Goal: Task Accomplishment & Management: Manage account settings

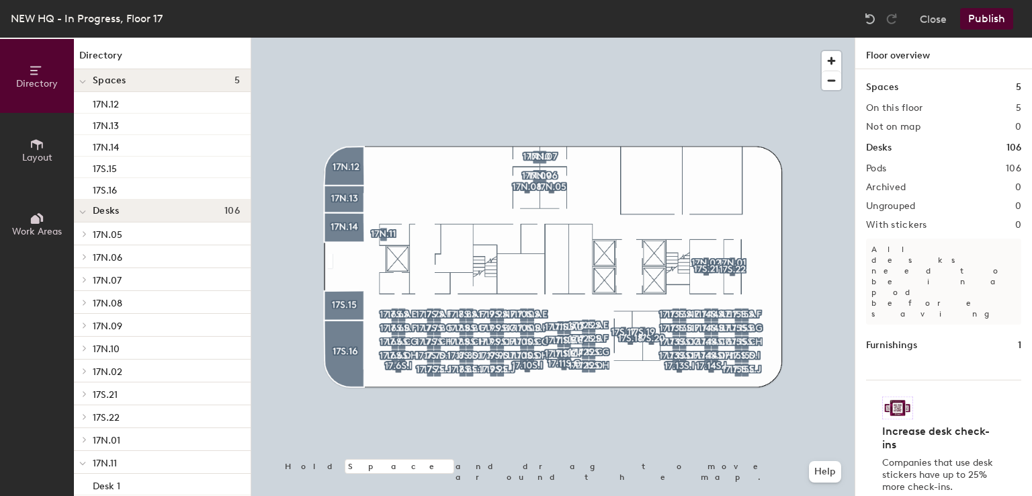
click at [40, 157] on span "Layout" at bounding box center [37, 157] width 30 height 11
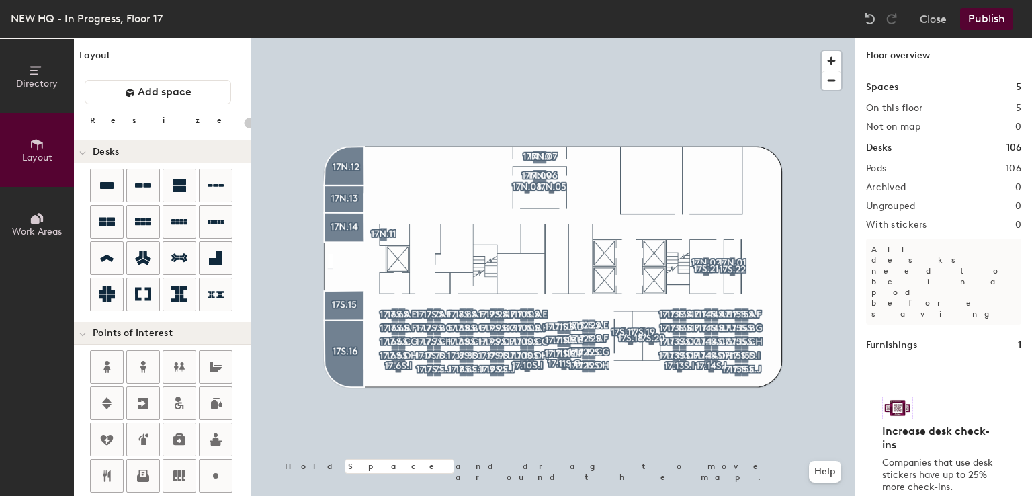
click at [1002, 22] on button "Publish" at bounding box center [986, 19] width 53 height 22
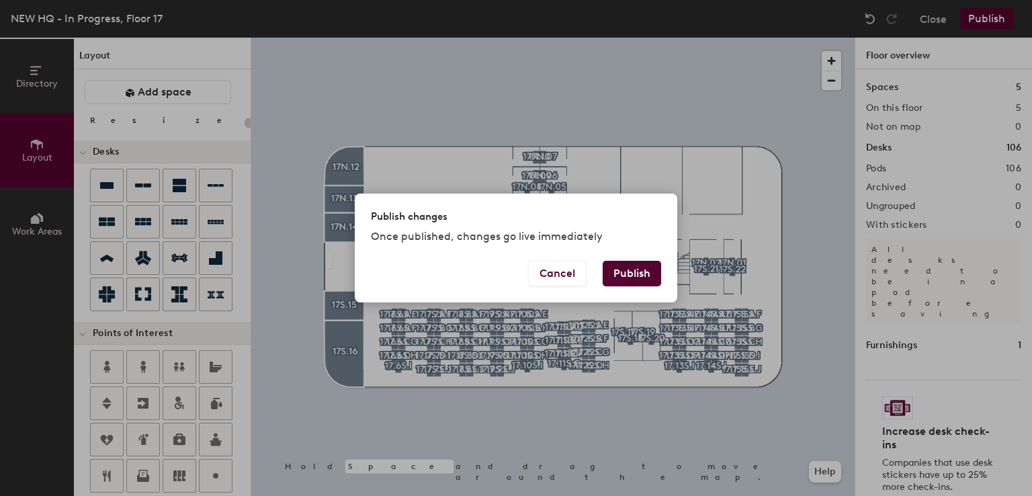
click at [636, 275] on button "Publish" at bounding box center [632, 274] width 58 height 26
type input "20"
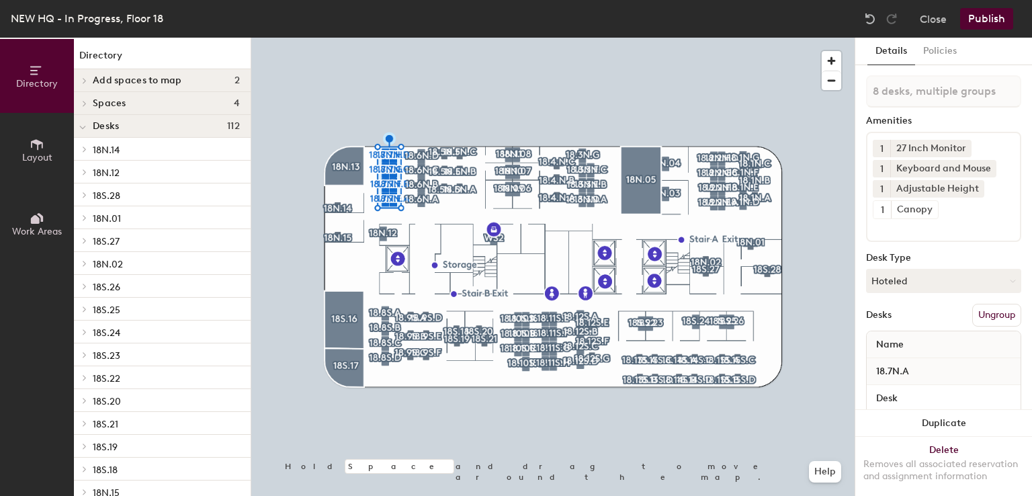
click at [35, 152] on span "Layout" at bounding box center [37, 157] width 30 height 11
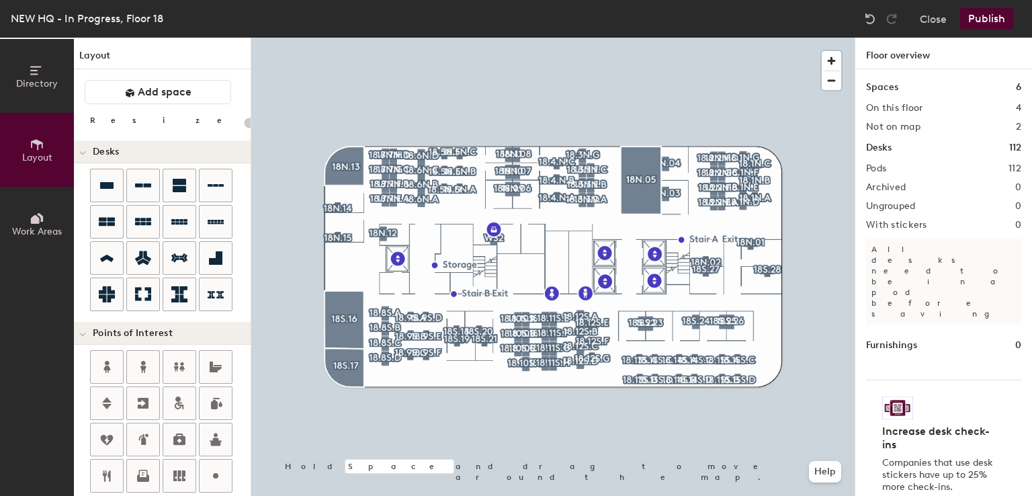
click at [986, 27] on button "Publish" at bounding box center [986, 19] width 53 height 22
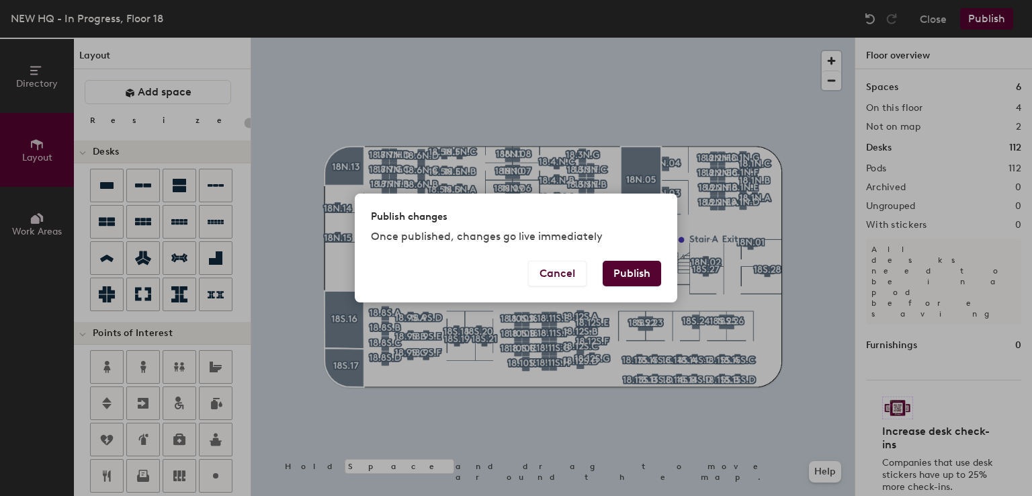
click at [626, 280] on button "Publish" at bounding box center [632, 274] width 58 height 26
type input "20"
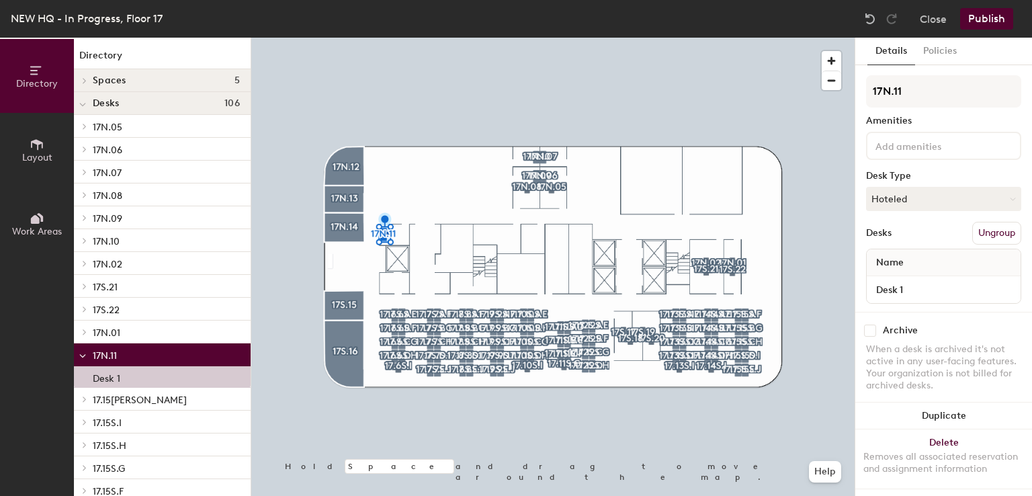
click at [46, 157] on span "Layout" at bounding box center [37, 157] width 30 height 11
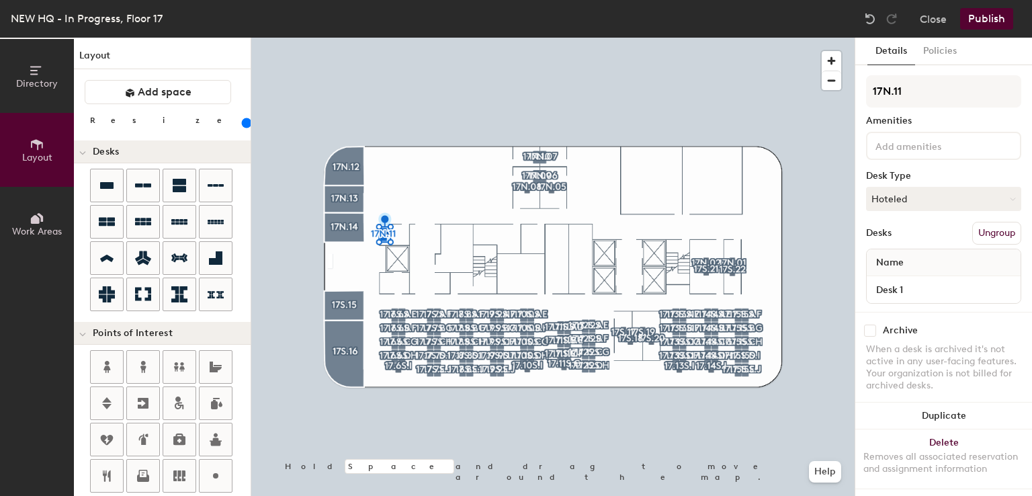
click at [244, 121] on input "range" at bounding box center [244, 123] width 0 height 11
click at [415, 38] on div at bounding box center [552, 38] width 603 height 0
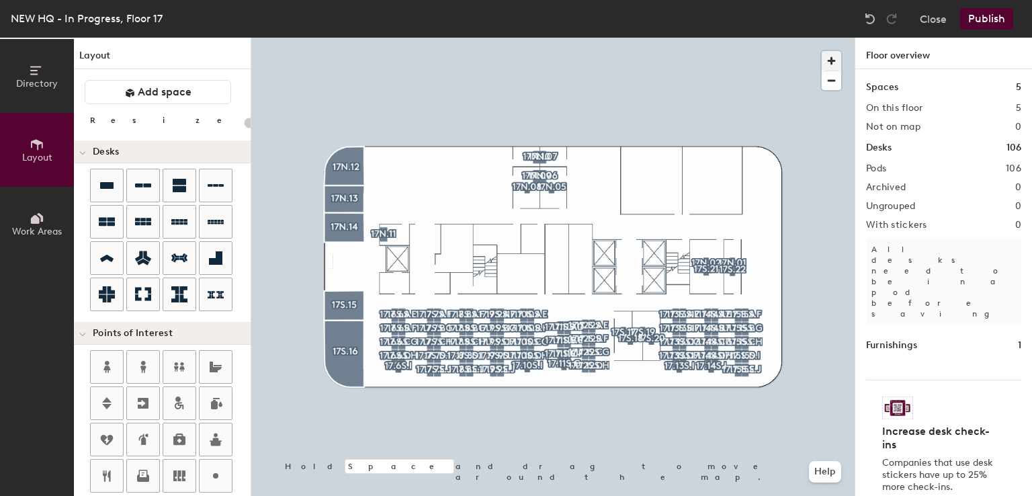
click at [836, 54] on span "button" at bounding box center [831, 60] width 19 height 19
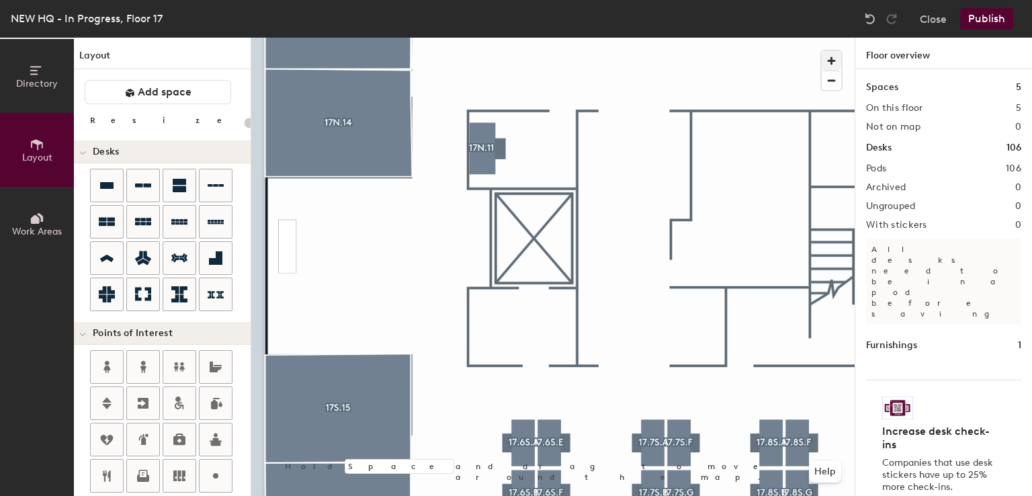
click at [481, 38] on div at bounding box center [552, 38] width 603 height 0
type input "160"
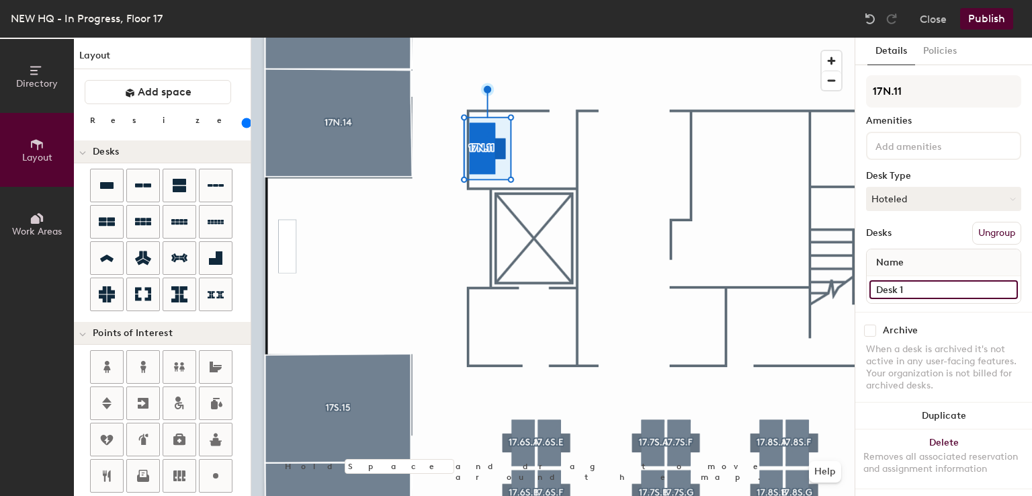
click at [912, 280] on input "Desk 1" at bounding box center [943, 289] width 148 height 19
type input "Desk"
click at [902, 146] on input at bounding box center [933, 145] width 121 height 16
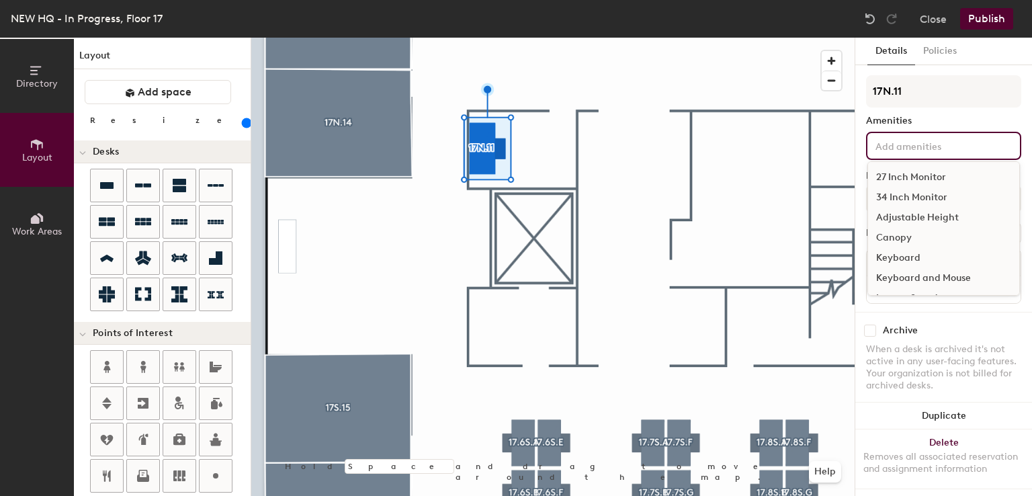
click at [904, 175] on div "27 Inch Monitor" at bounding box center [943, 177] width 151 height 20
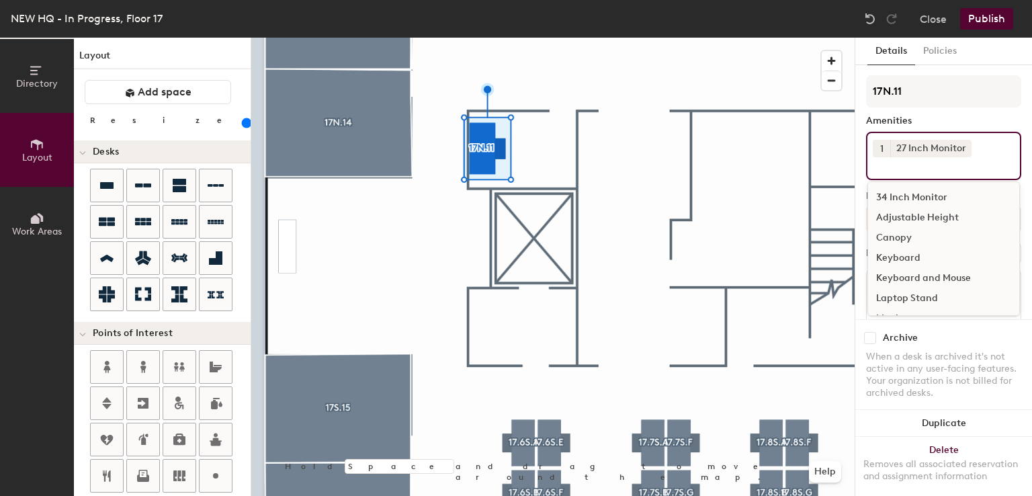
click at [884, 157] on input at bounding box center [933, 165] width 121 height 16
click at [880, 150] on span "1" at bounding box center [881, 149] width 3 height 14
click at [880, 162] on div "2" at bounding box center [881, 165] width 17 height 17
click at [891, 216] on div "Adjustable Height" at bounding box center [943, 218] width 151 height 20
click at [892, 279] on div "Keyboard and Mouse" at bounding box center [943, 278] width 151 height 20
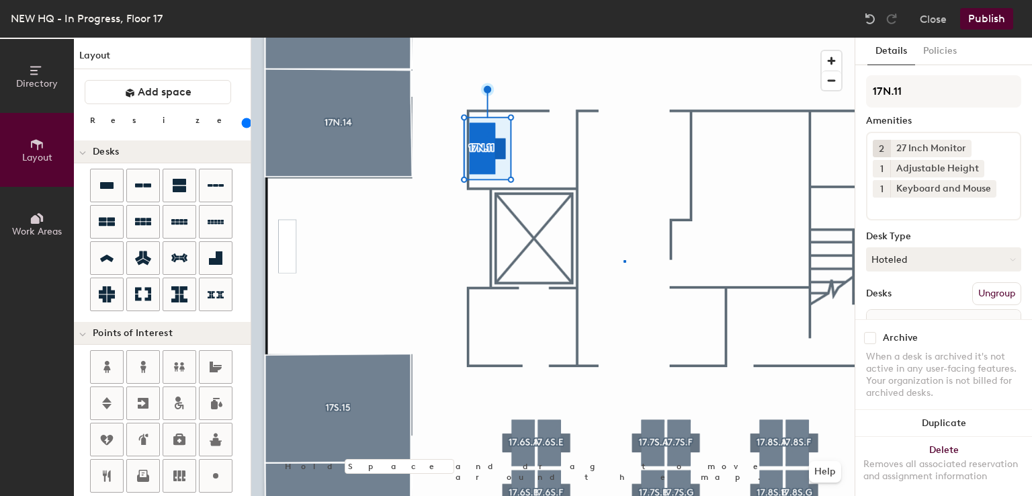
click at [624, 38] on div at bounding box center [552, 38] width 603 height 0
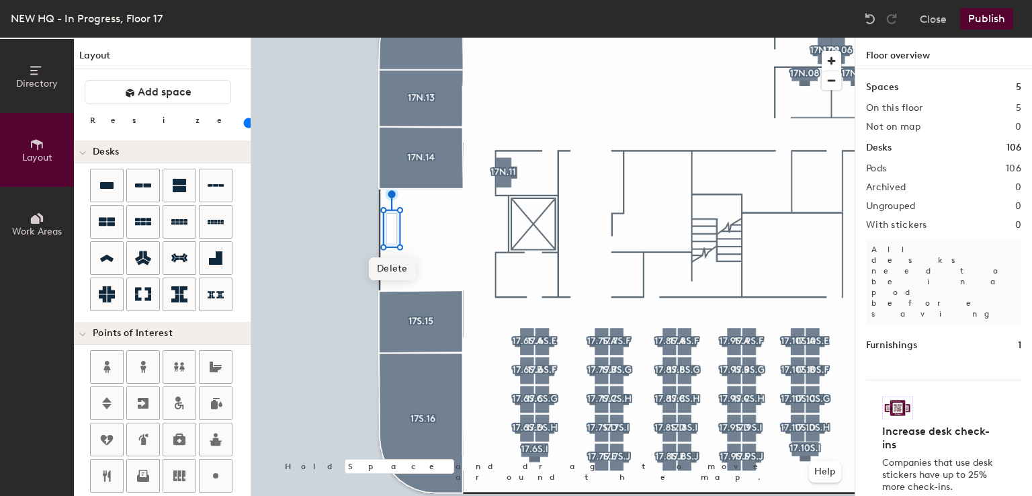
click at [392, 278] on span "Delete" at bounding box center [392, 268] width 47 height 23
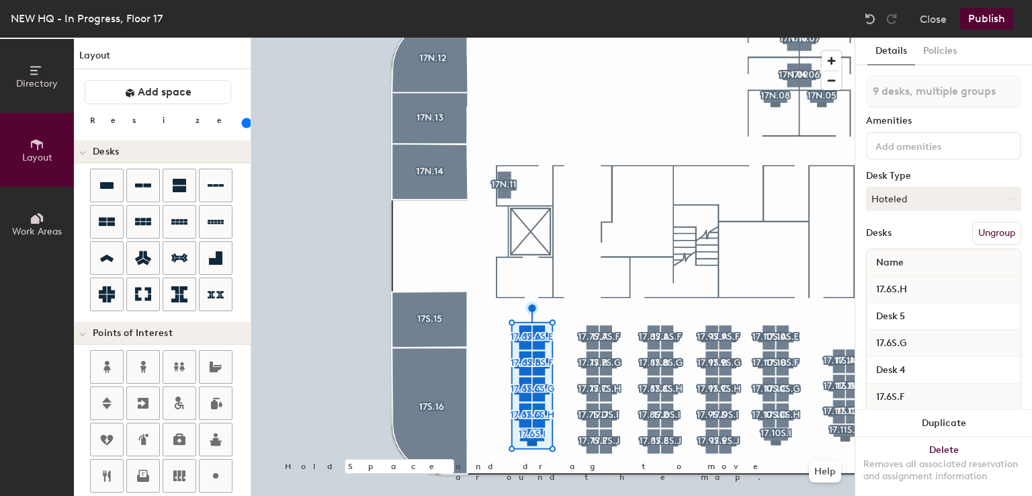
click at [244, 122] on input "range" at bounding box center [244, 123] width 0 height 11
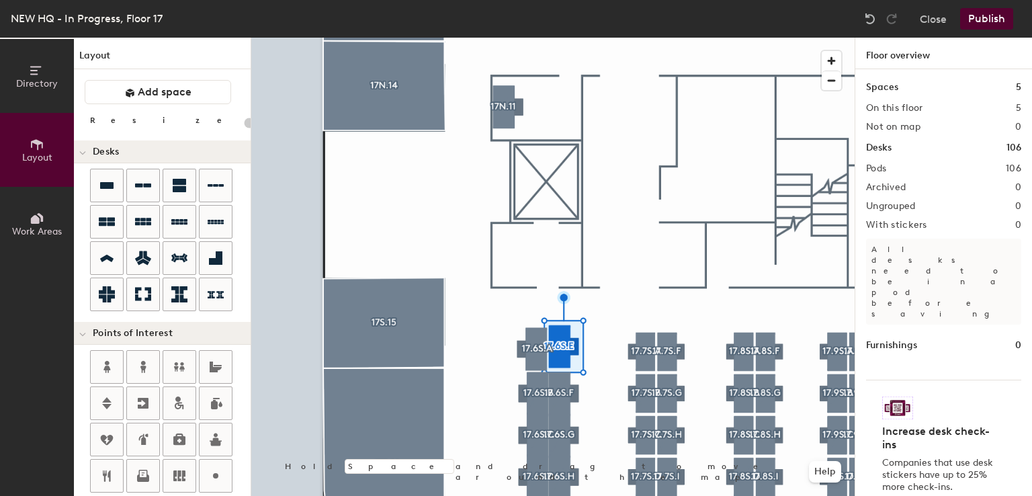
type input "160"
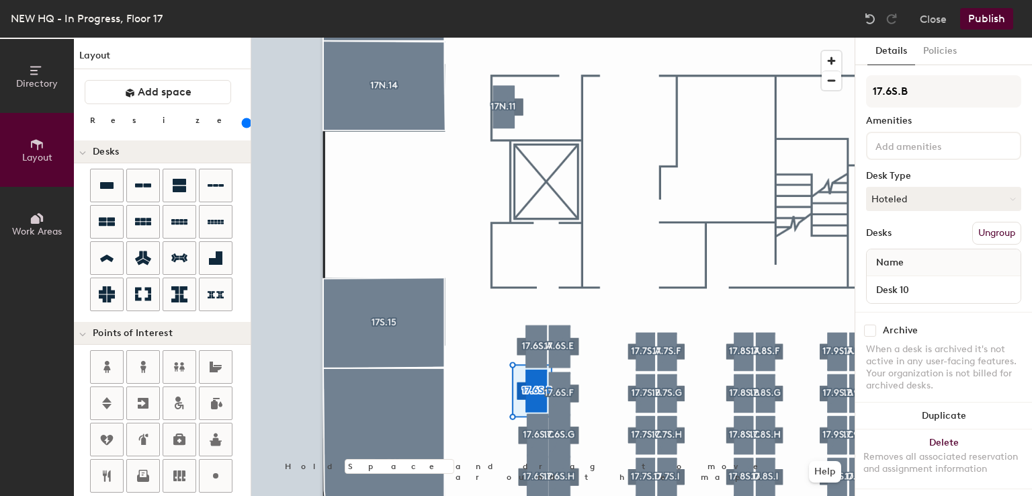
click at [554, 38] on div at bounding box center [552, 38] width 603 height 0
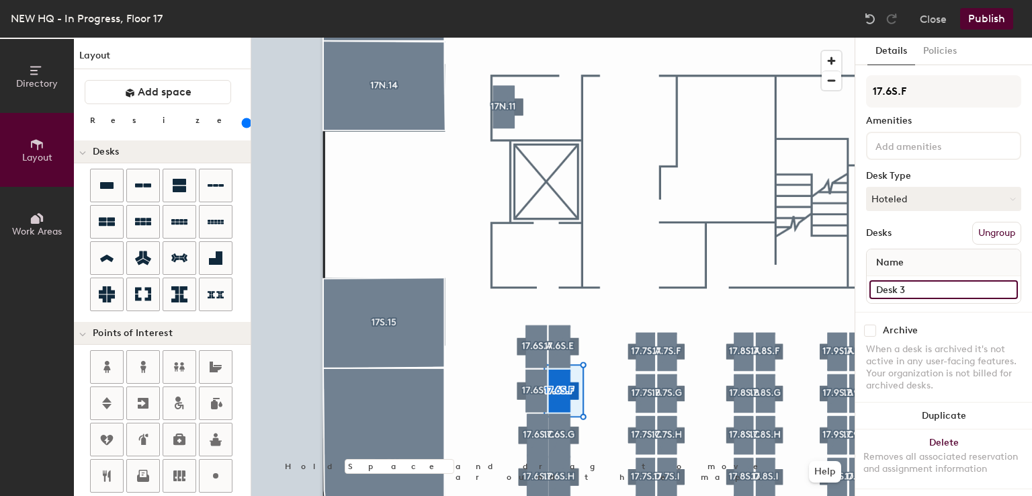
click at [930, 284] on input "Desk 3" at bounding box center [943, 289] width 148 height 19
type input "Desk"
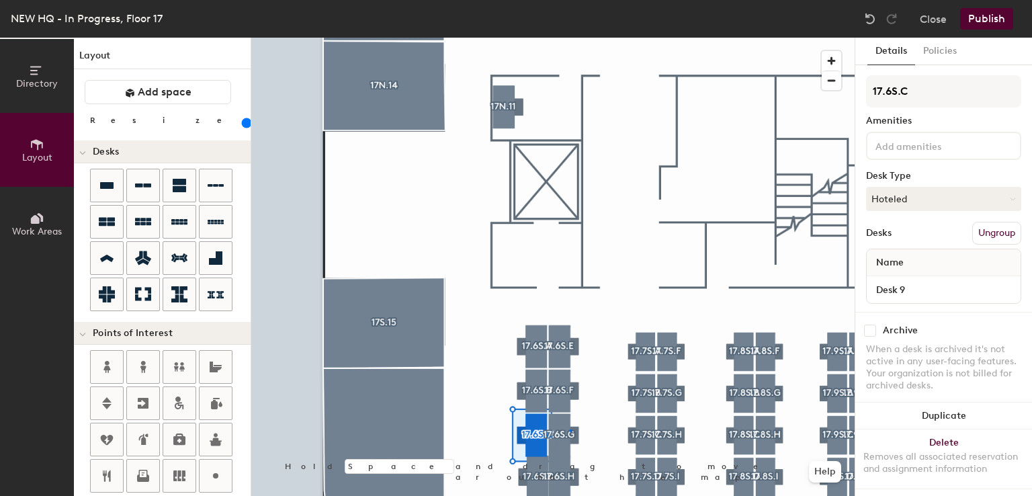
click at [570, 38] on div at bounding box center [552, 38] width 603 height 0
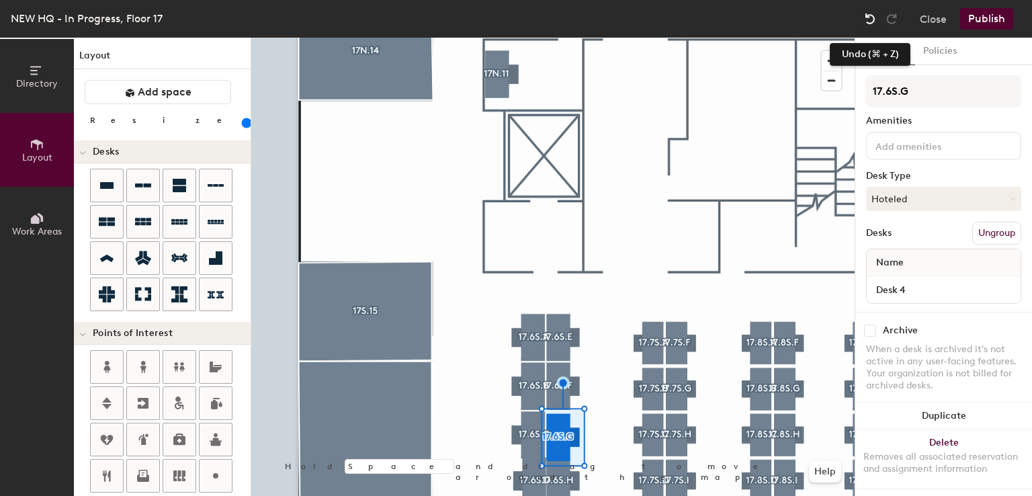
click at [868, 19] on img at bounding box center [869, 18] width 13 height 13
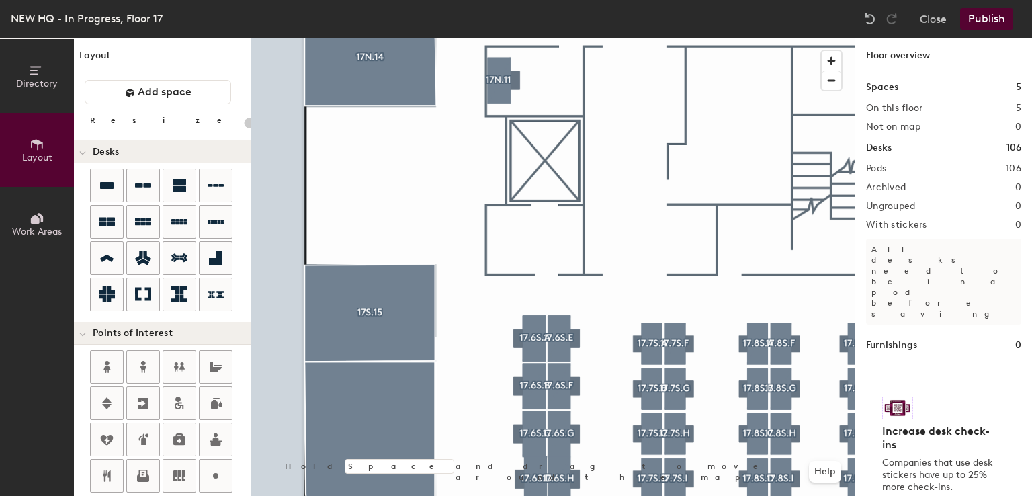
click at [421, 38] on div at bounding box center [552, 38] width 603 height 0
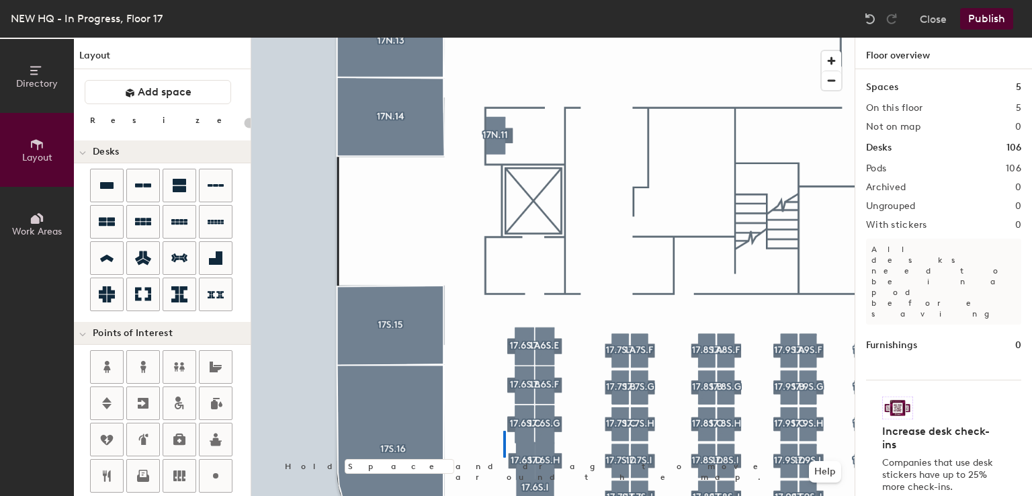
click at [503, 38] on div at bounding box center [552, 38] width 603 height 0
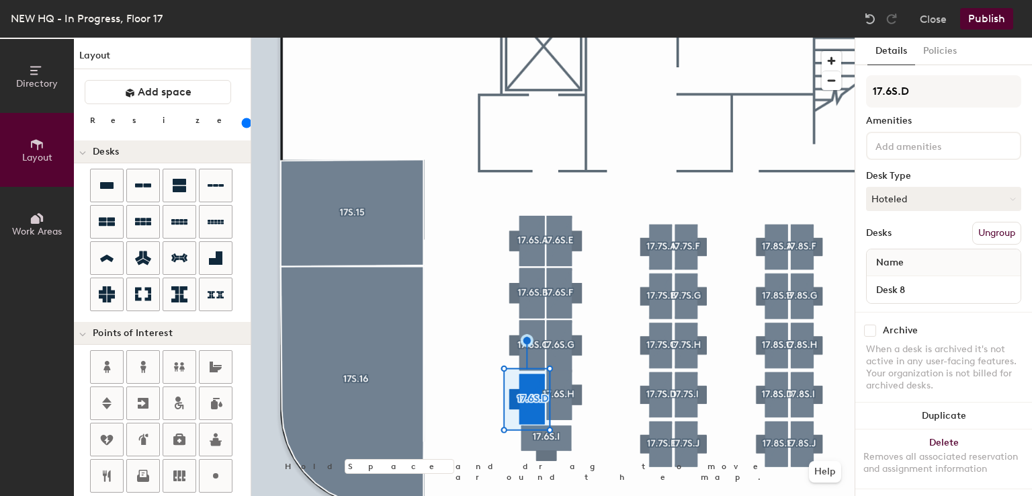
click at [547, 38] on div at bounding box center [552, 38] width 603 height 0
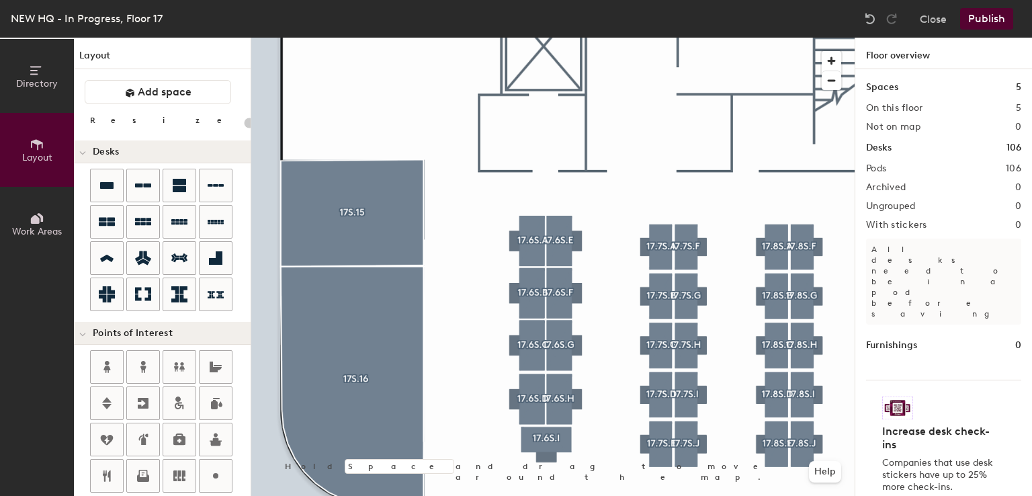
type input "160"
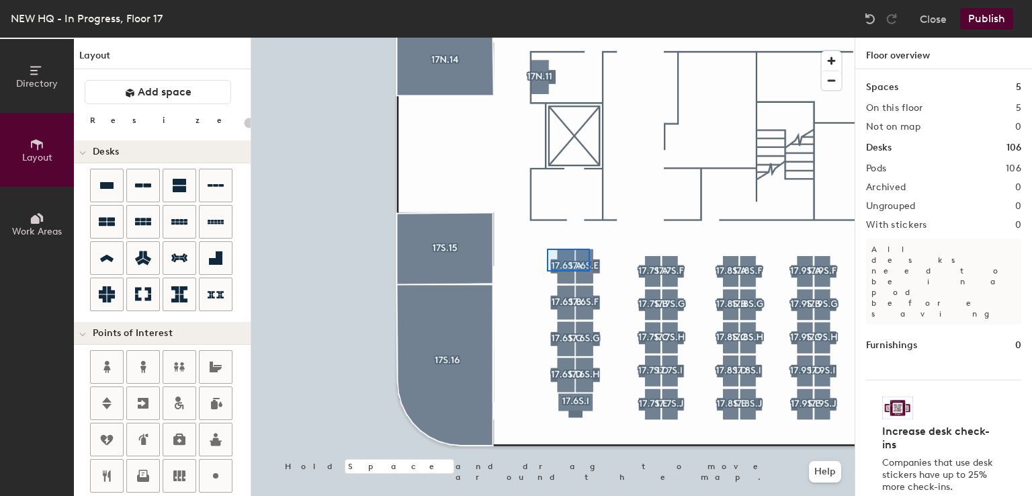
click at [589, 38] on div at bounding box center [552, 38] width 603 height 0
type input "160"
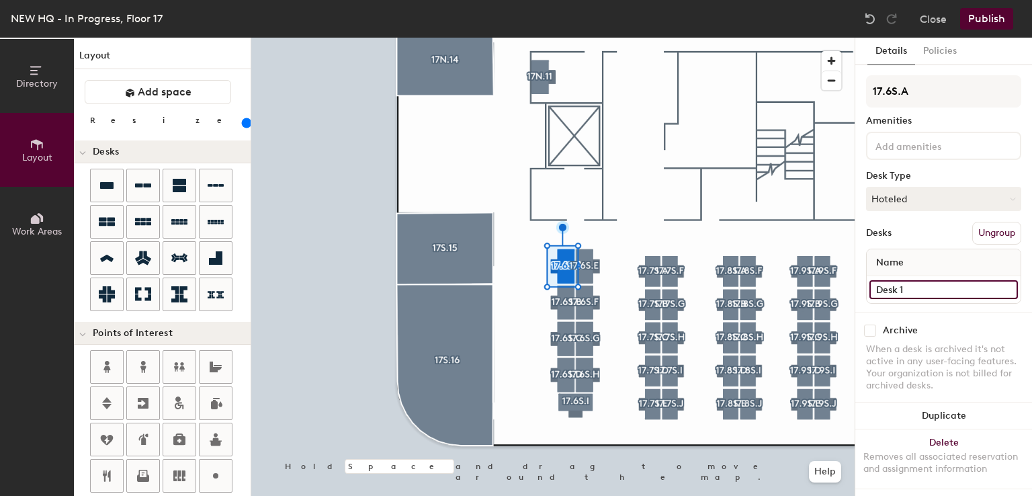
click at [955, 283] on input "Desk 1" at bounding box center [943, 289] width 148 height 19
click at [955, 284] on input "Desk 1" at bounding box center [943, 289] width 148 height 19
type input "Desk"
click at [925, 292] on input "Desk 10" at bounding box center [943, 289] width 148 height 19
click at [926, 292] on input "Desk 10" at bounding box center [943, 289] width 148 height 19
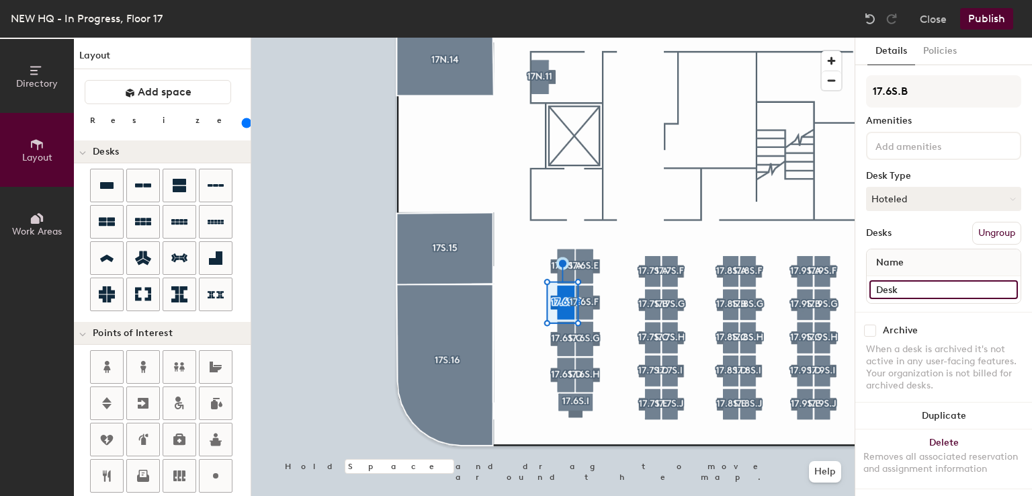
type input "Desk"
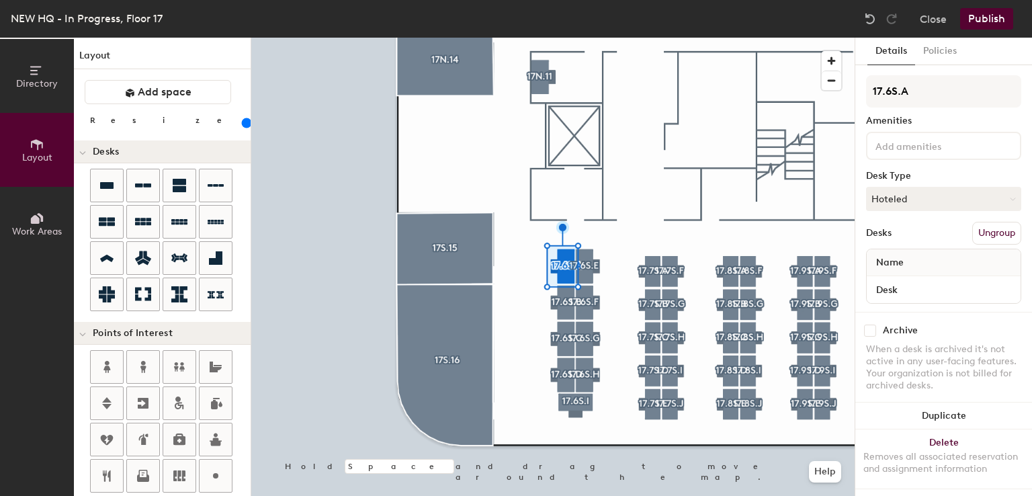
click at [890, 140] on input at bounding box center [933, 145] width 121 height 16
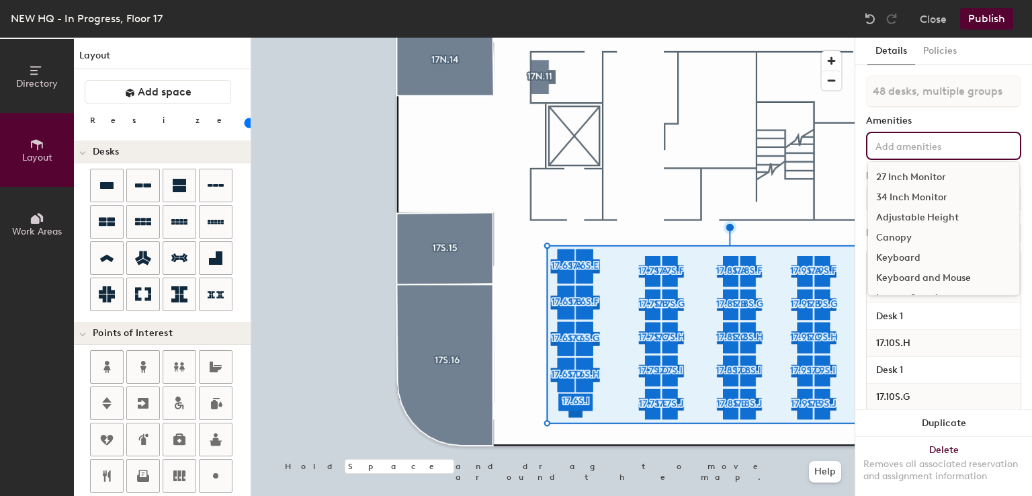
click at [914, 141] on input at bounding box center [933, 145] width 121 height 16
click at [911, 176] on div "27 Inch Monitor" at bounding box center [943, 177] width 151 height 20
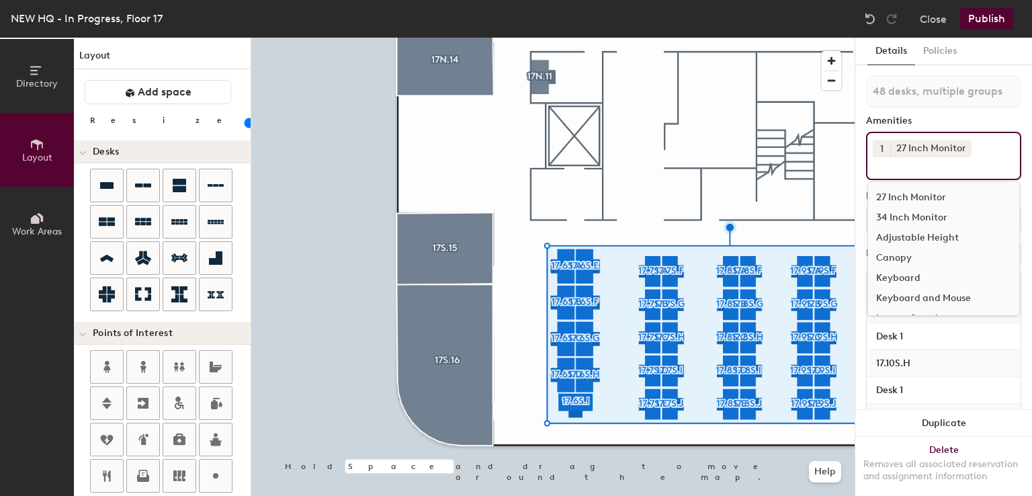
click at [904, 228] on div "Adjustable Height" at bounding box center [943, 238] width 151 height 20
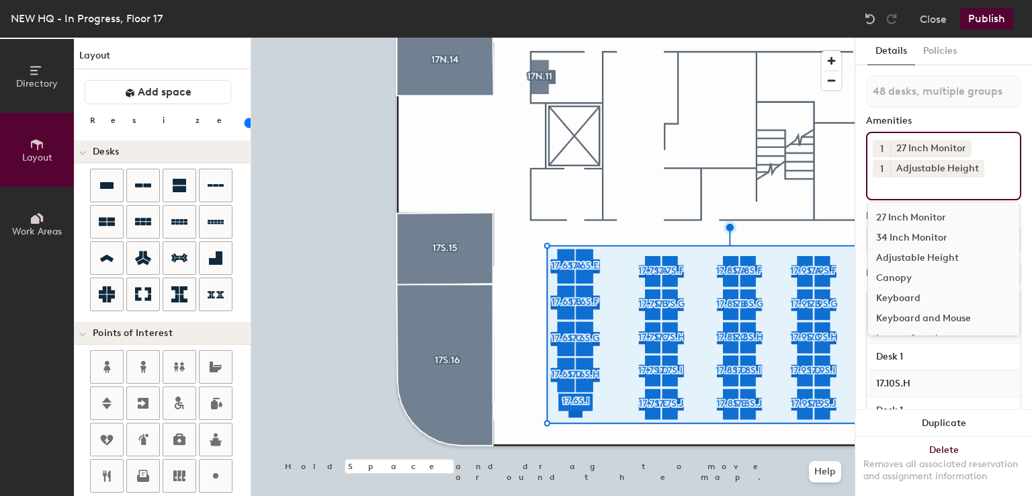
click at [898, 318] on div "Keyboard and Mouse" at bounding box center [943, 318] width 151 height 20
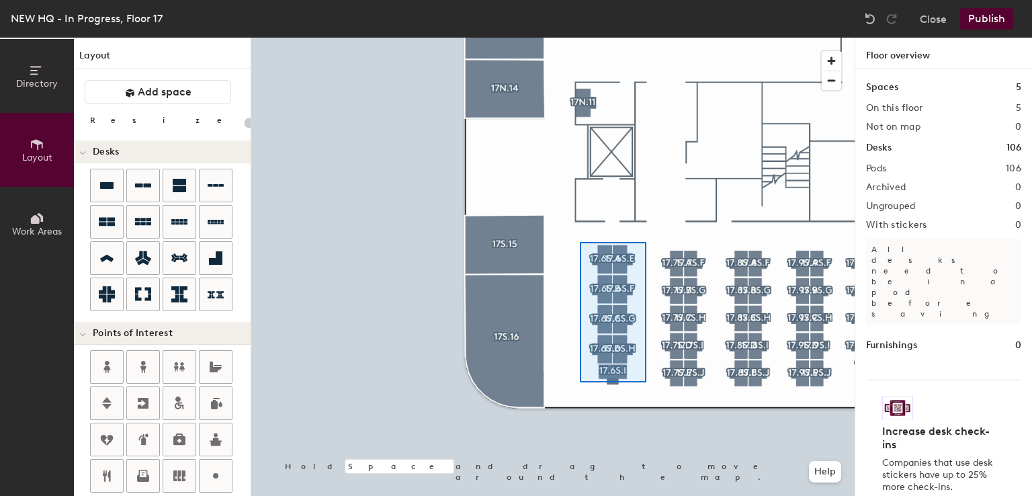
type input "160"
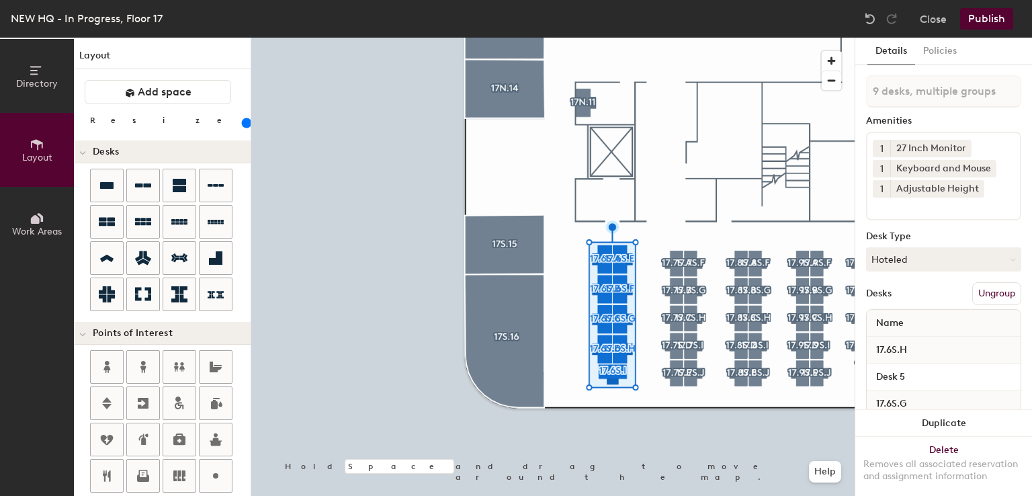
click at [922, 318] on div "Name" at bounding box center [944, 323] width 154 height 27
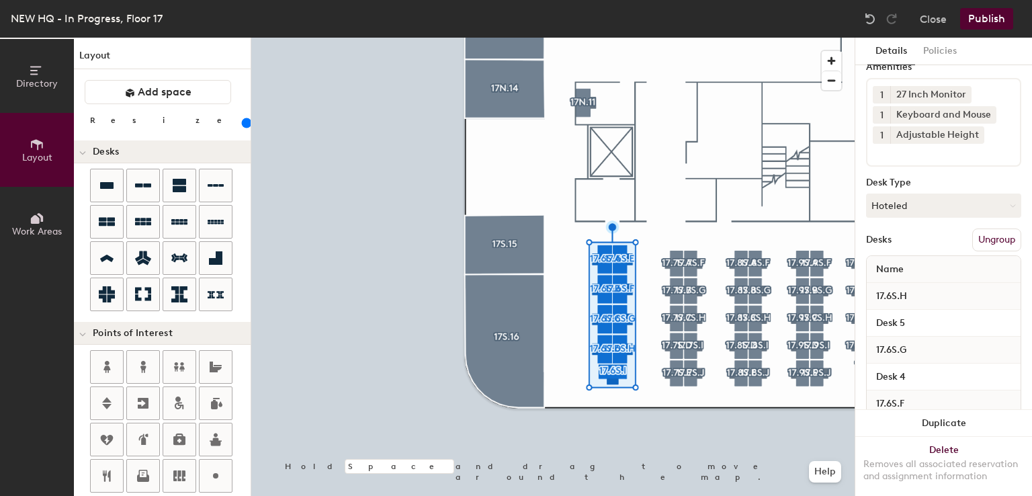
scroll to position [55, 0]
drag, startPoint x: 915, startPoint y: 320, endPoint x: 922, endPoint y: 318, distance: 7.0
click at [922, 318] on input "Desk 5" at bounding box center [943, 321] width 148 height 19
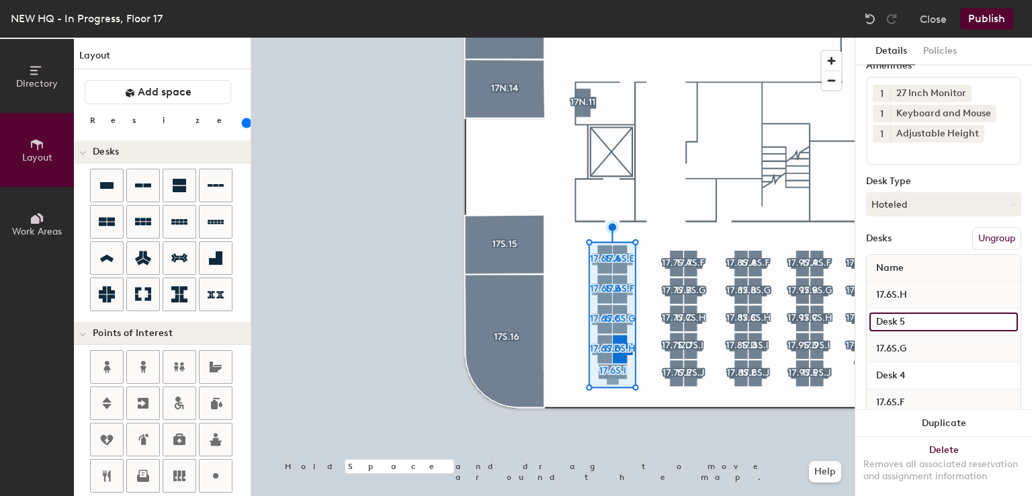
click at [922, 318] on input "Desk 5" at bounding box center [943, 321] width 148 height 19
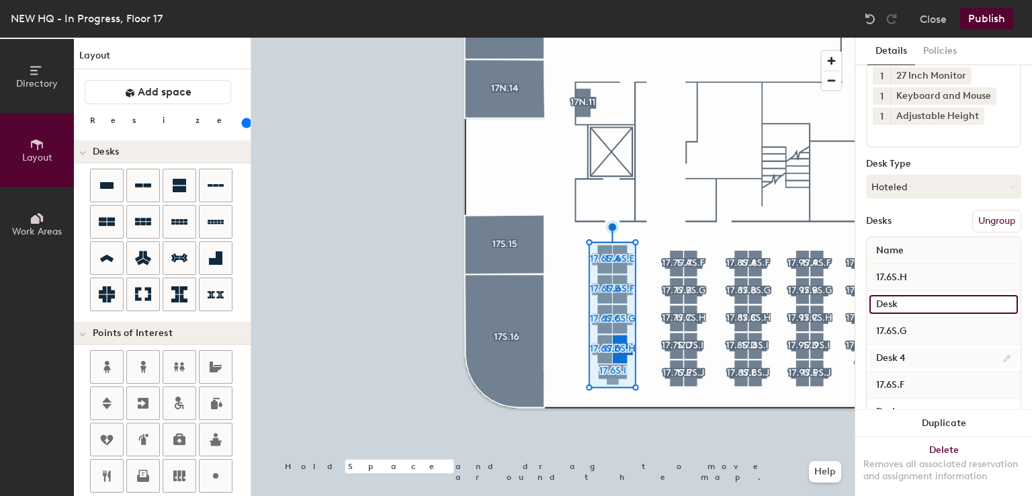
type input "Desk"
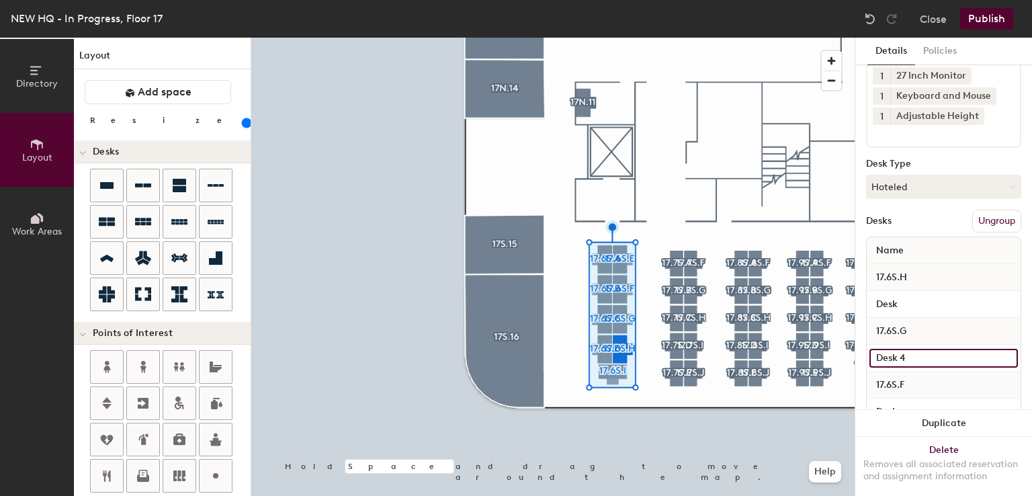
click at [923, 353] on input "Desk 4" at bounding box center [943, 358] width 148 height 19
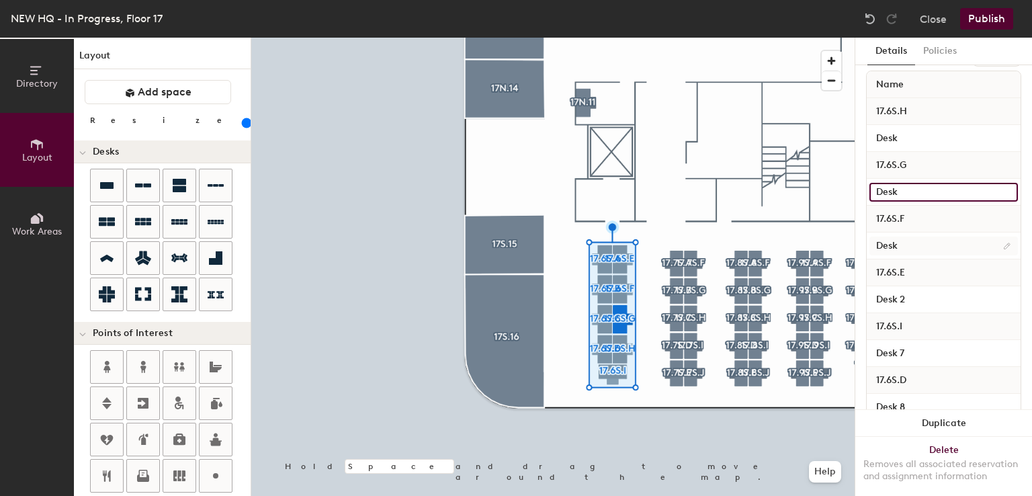
scroll to position [239, 0]
type input "Desk"
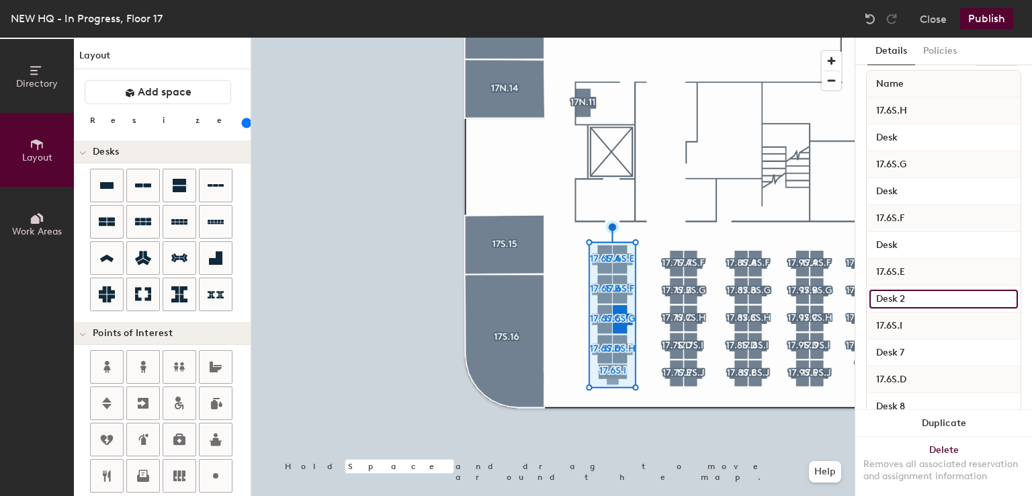
click at [919, 298] on input "Desk 2" at bounding box center [943, 299] width 148 height 19
type input "Desk"
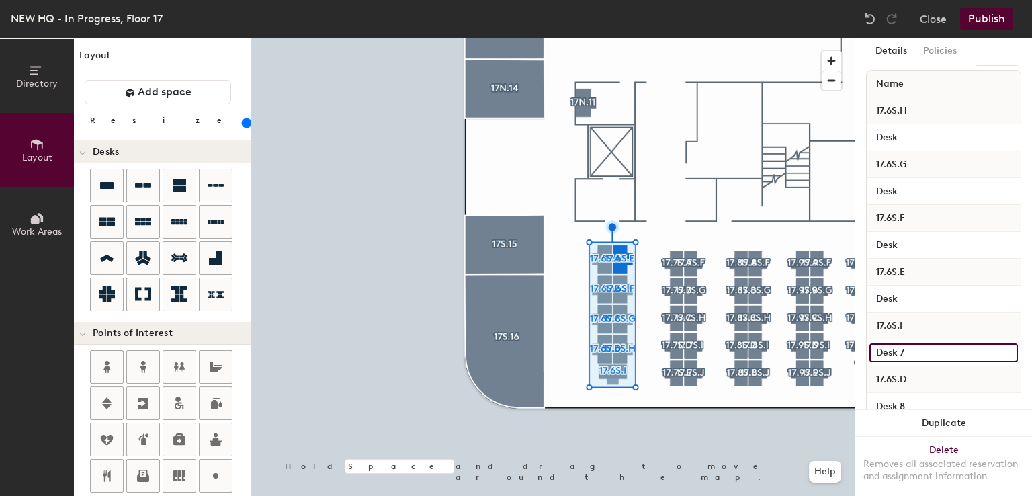
click at [912, 350] on input "Desk 7" at bounding box center [943, 352] width 148 height 19
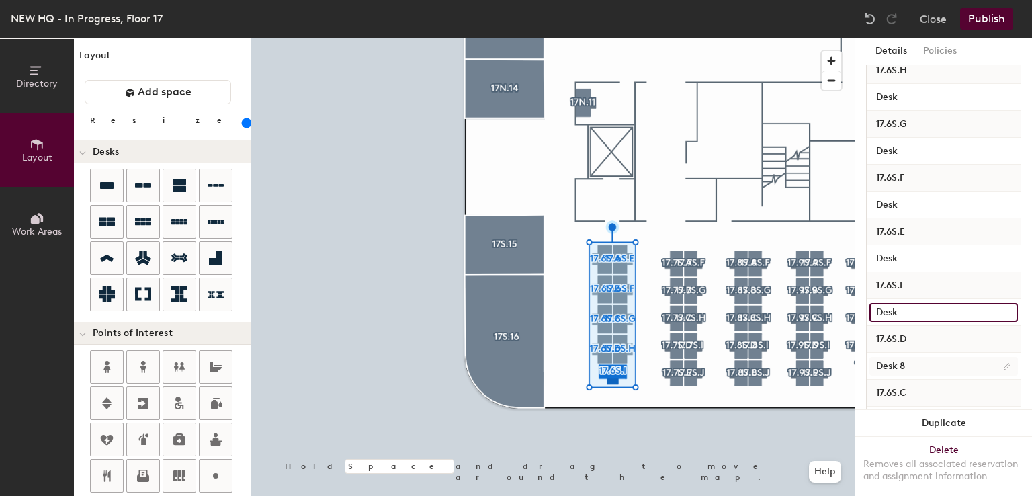
type input "Desk"
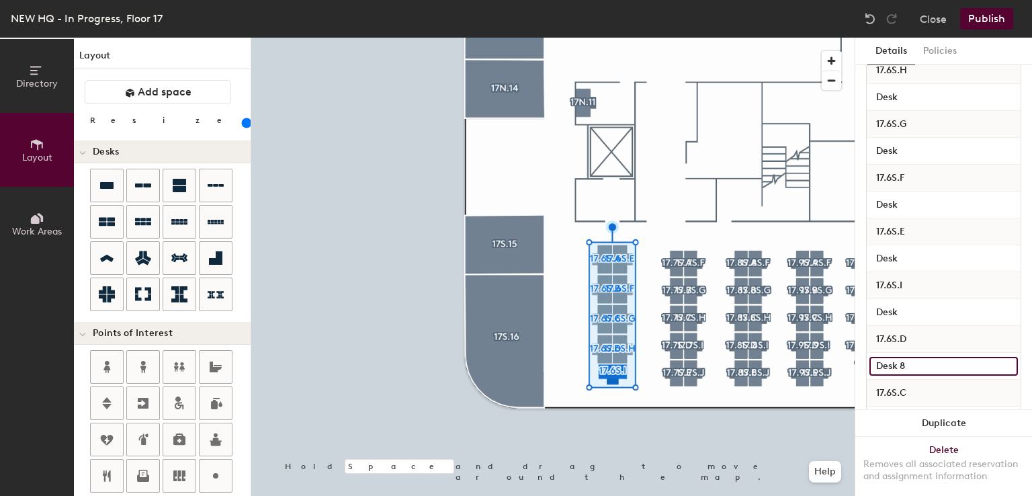
click at [919, 365] on input "Desk 8" at bounding box center [943, 366] width 148 height 19
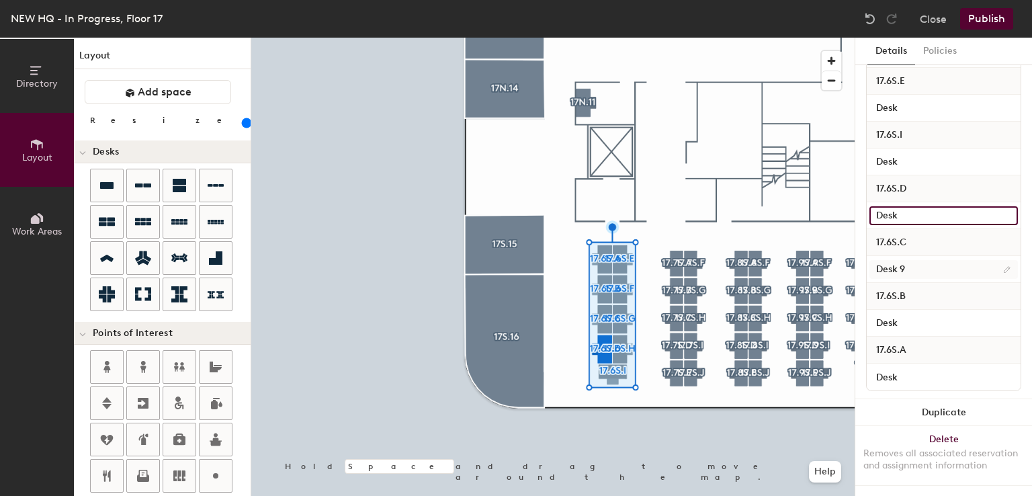
type input "Desk"
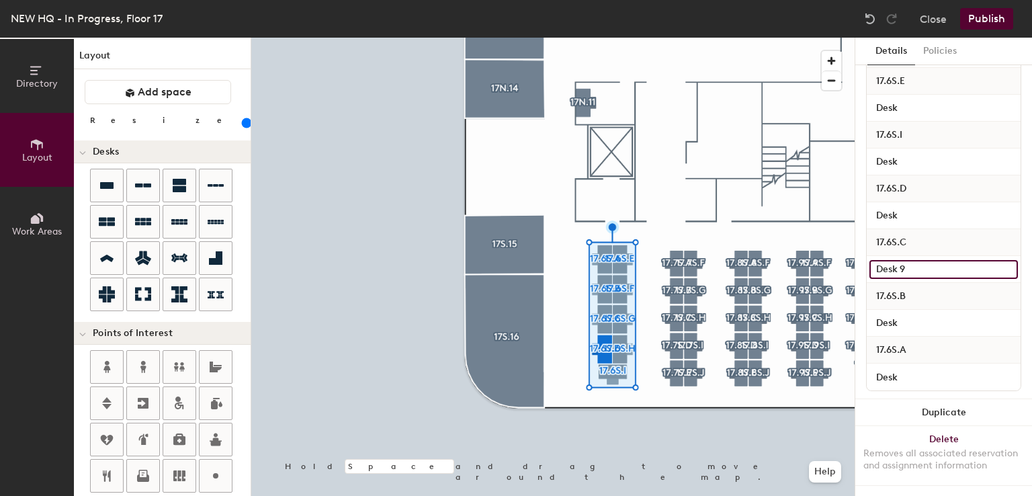
click at [918, 260] on input "Desk 9" at bounding box center [943, 269] width 148 height 19
click at [923, 261] on input "Desk 9" at bounding box center [943, 269] width 148 height 19
type input "Desk"
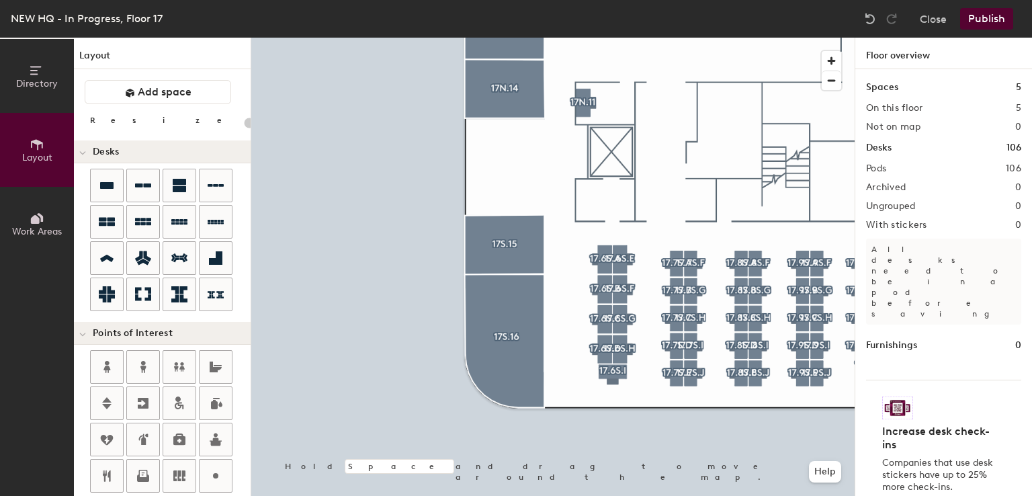
click at [674, 38] on div at bounding box center [552, 38] width 603 height 0
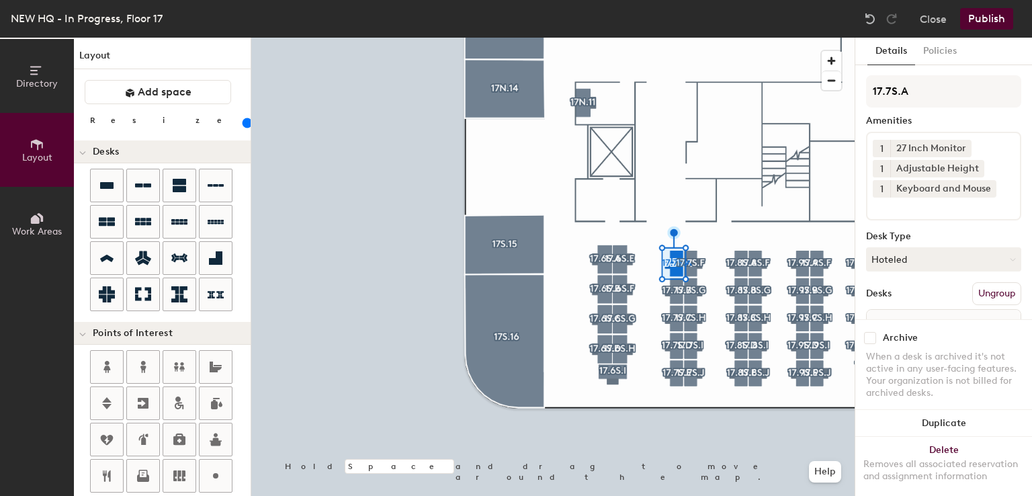
click at [699, 38] on div at bounding box center [552, 38] width 603 height 0
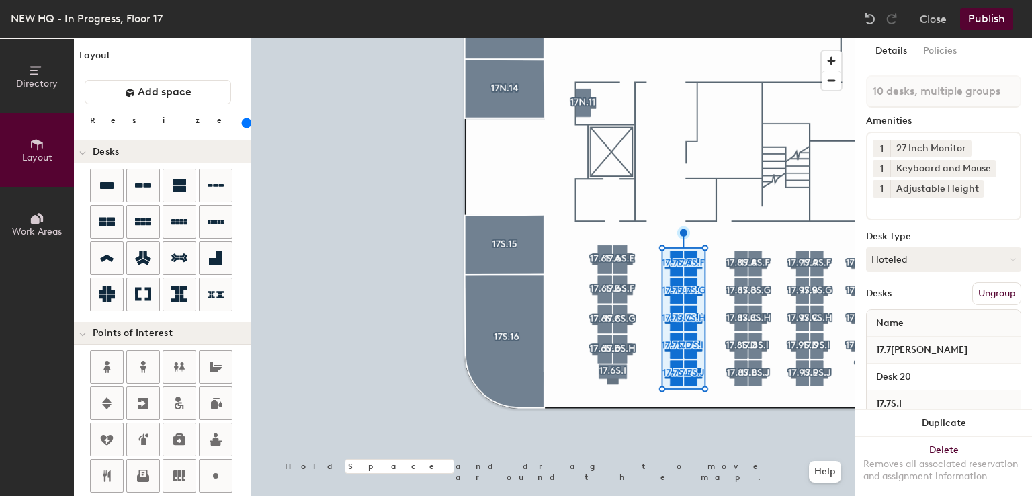
click at [244, 122] on input "range" at bounding box center [244, 123] width 0 height 11
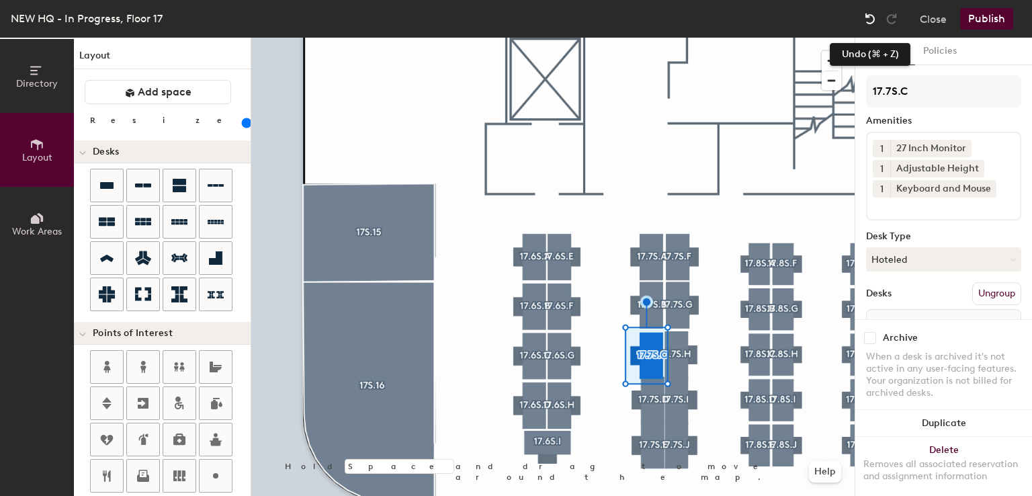
click at [866, 17] on img at bounding box center [869, 18] width 13 height 13
click at [872, 24] on img at bounding box center [869, 18] width 13 height 13
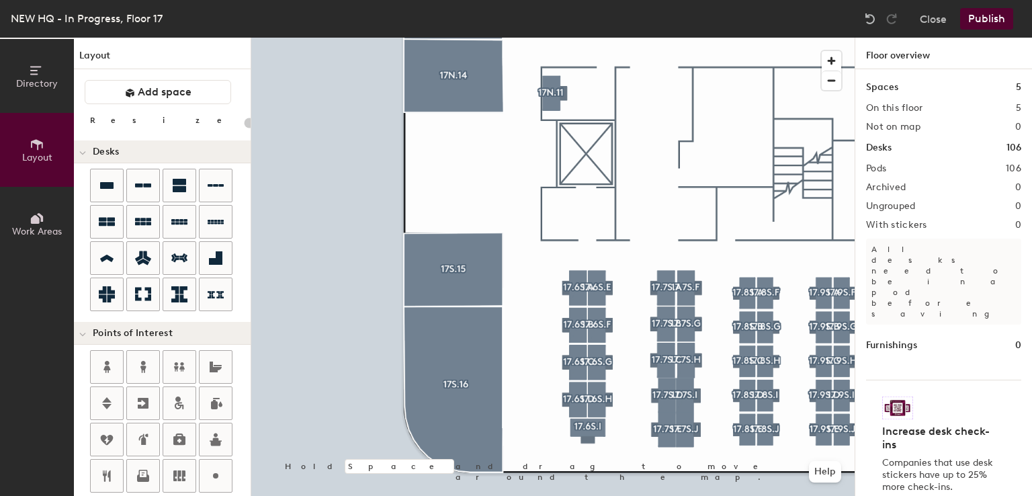
type input "160"
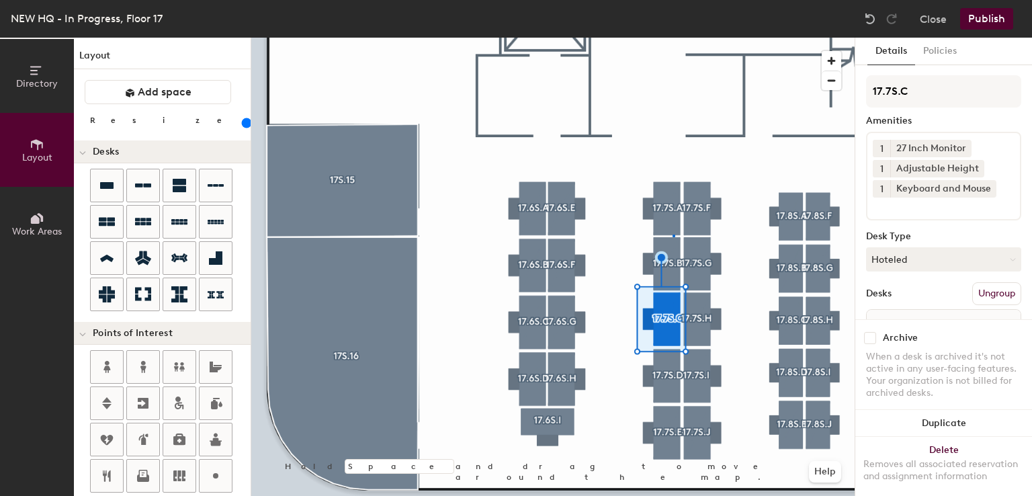
click at [673, 38] on div at bounding box center [552, 38] width 603 height 0
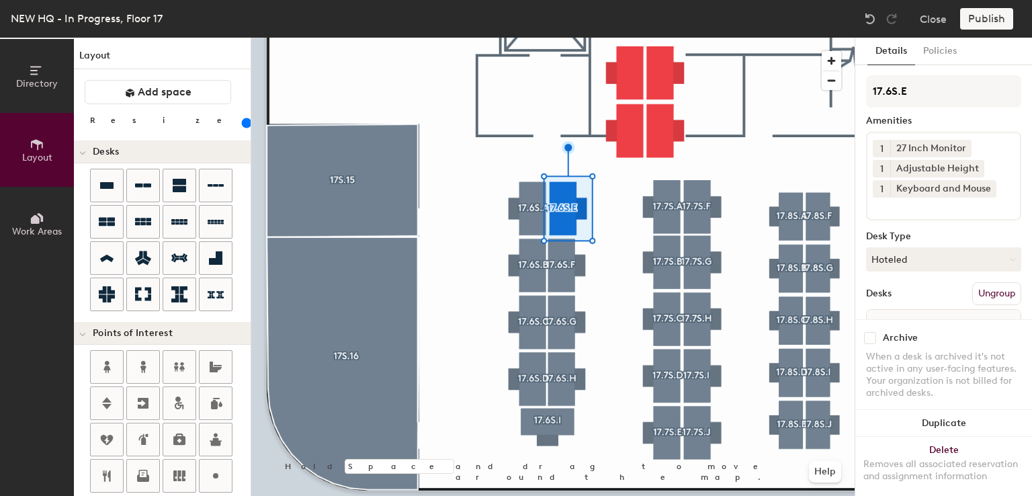
click at [547, 38] on div at bounding box center [552, 38] width 603 height 0
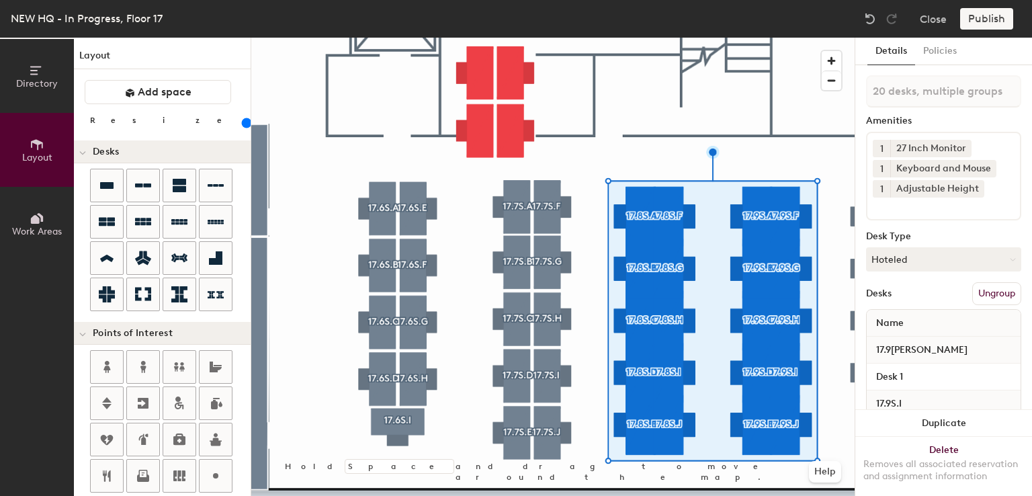
click at [244, 126] on input "range" at bounding box center [244, 123] width 0 height 11
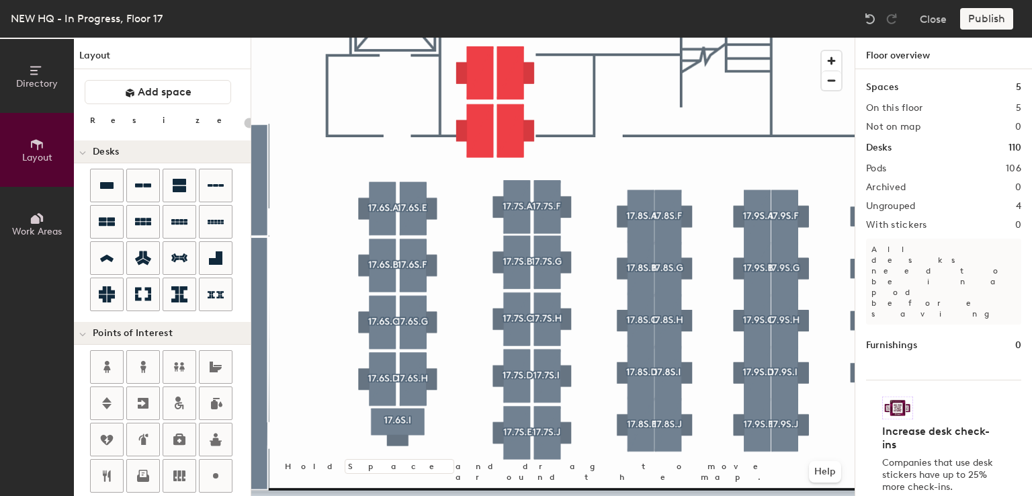
type input "160"
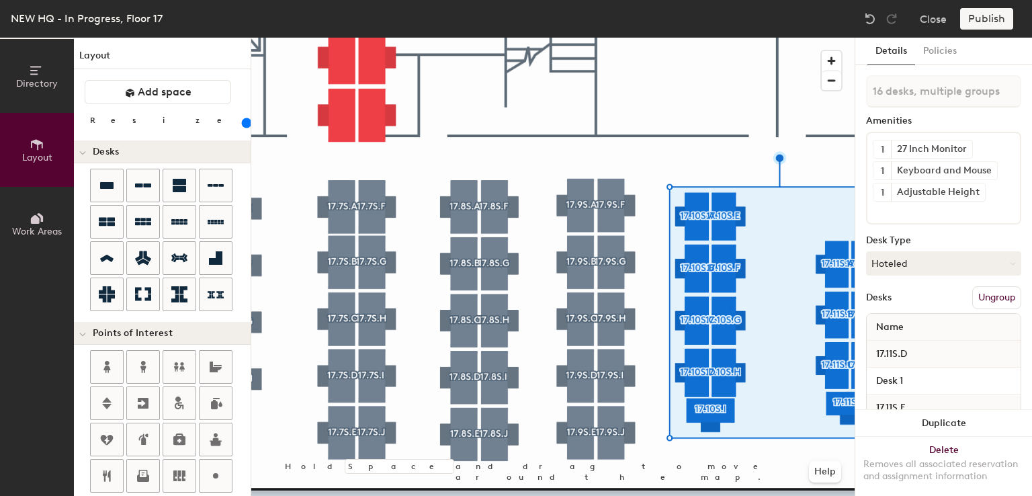
click at [244, 120] on input "range" at bounding box center [244, 123] width 0 height 11
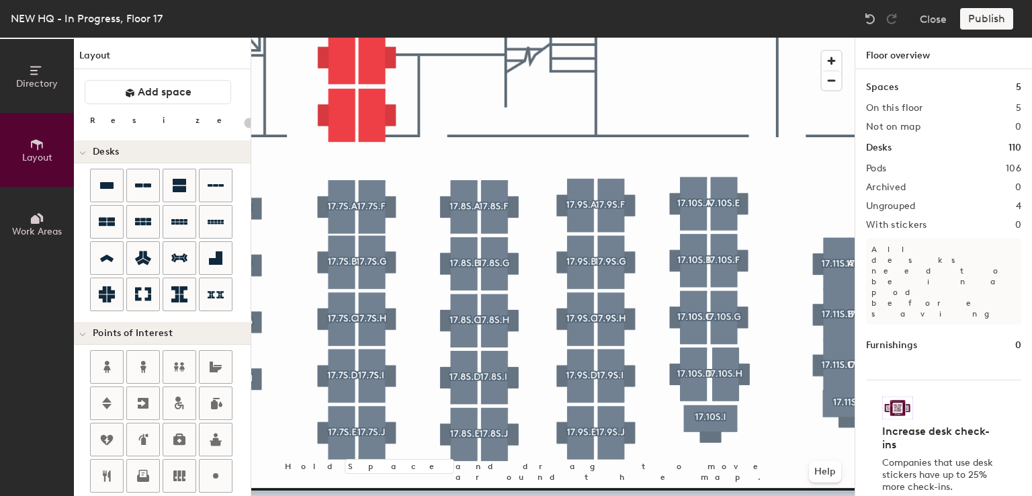
type input "20"
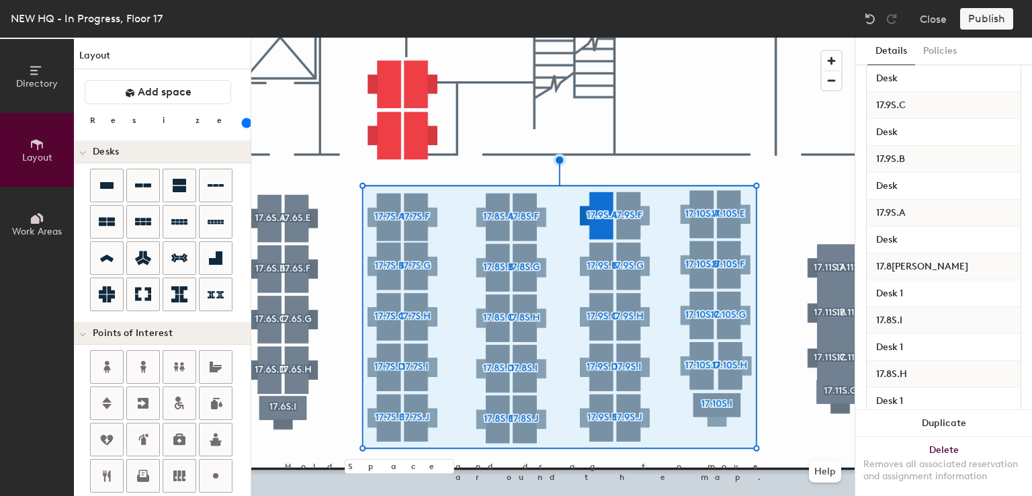
scroll to position [1105, 0]
type input "Desk"
click at [914, 284] on input "Desk 1" at bounding box center [943, 293] width 148 height 19
click at [914, 288] on input "Desk 1" at bounding box center [943, 293] width 148 height 19
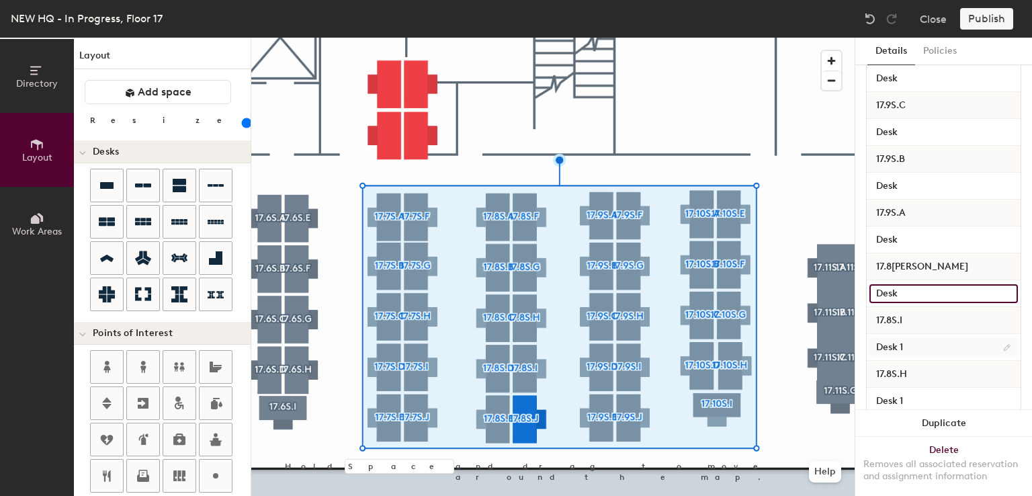
type input "Desk"
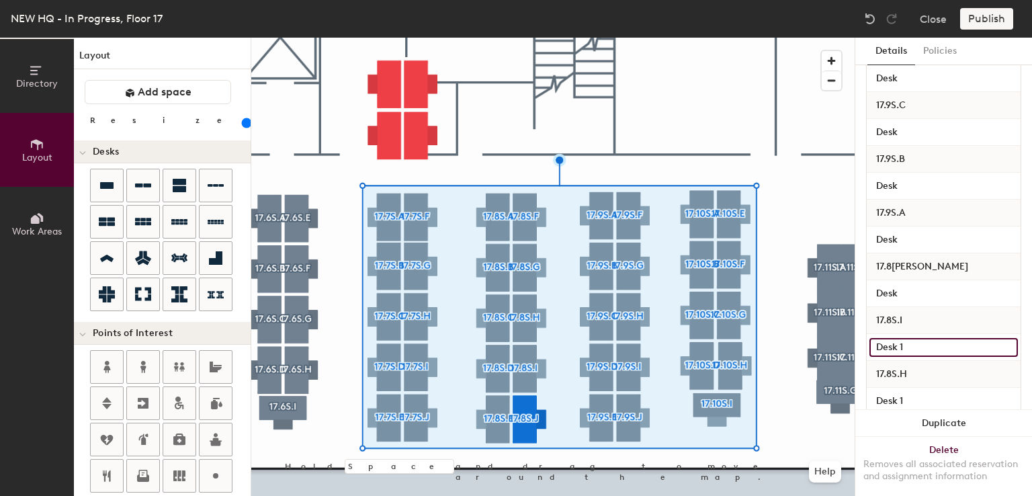
click at [912, 346] on input "Desk 1" at bounding box center [943, 347] width 148 height 19
click at [912, 347] on input "Desk 1" at bounding box center [943, 347] width 148 height 19
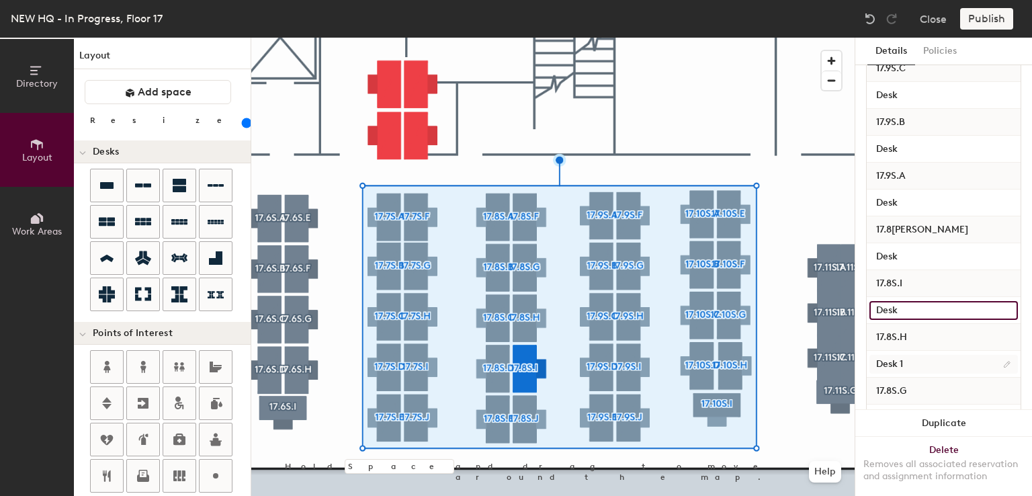
type input "Desk"
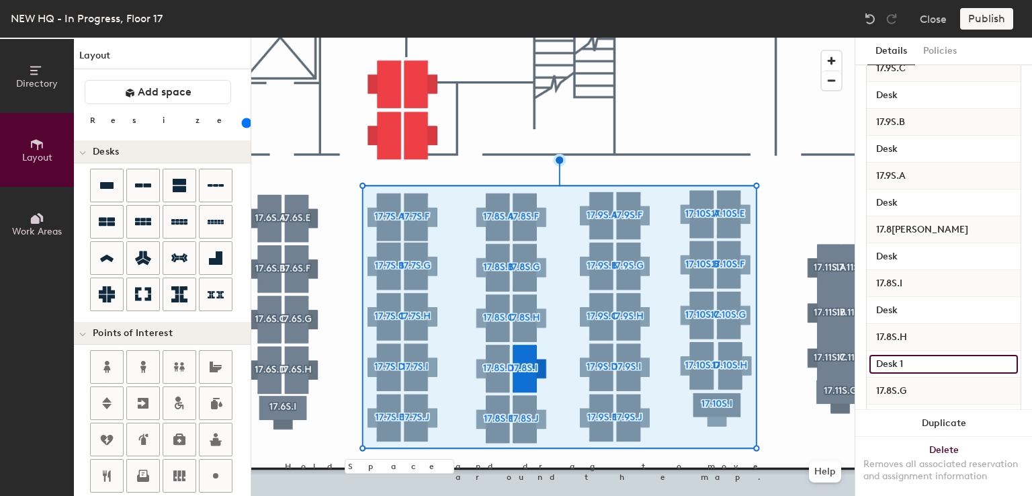
click at [914, 366] on input "Desk 1" at bounding box center [943, 364] width 148 height 19
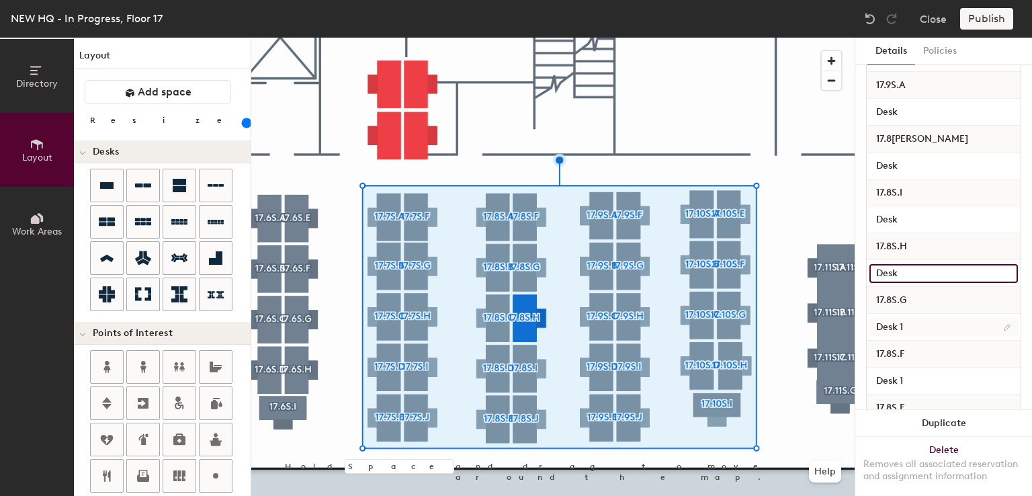
type input "Desk"
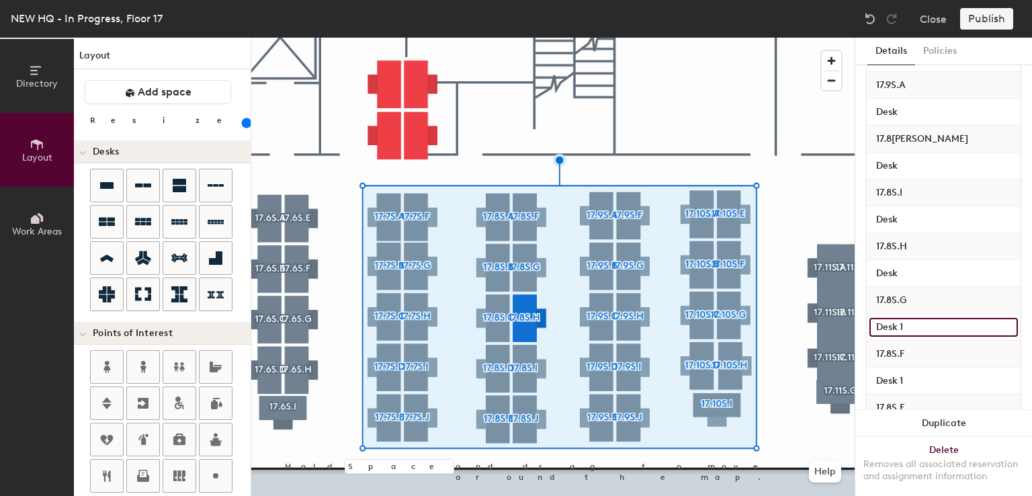
click at [917, 321] on input "Desk 1" at bounding box center [943, 327] width 148 height 19
click at [917, 323] on input "Desk 1" at bounding box center [943, 327] width 148 height 19
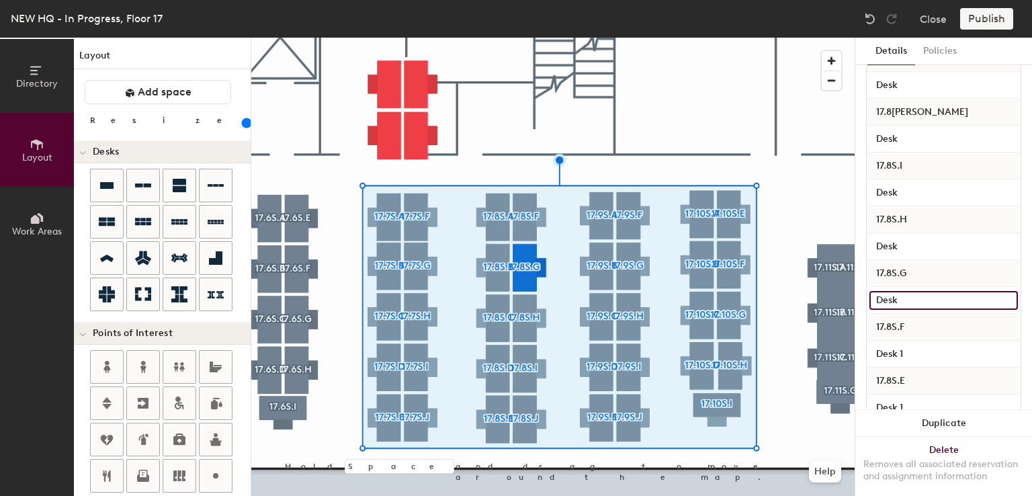
scroll to position [1260, 0]
type input "Desk"
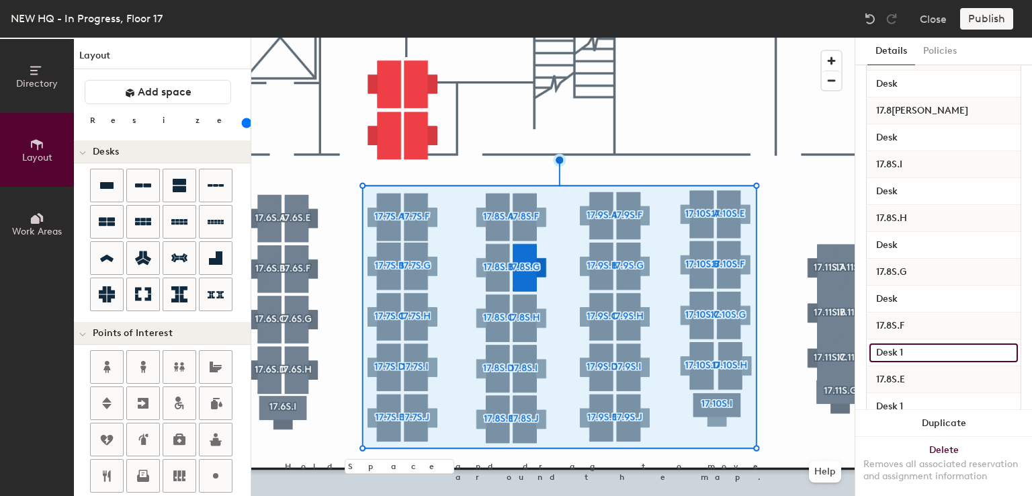
click at [914, 354] on input "Desk 1" at bounding box center [943, 352] width 148 height 19
click at [916, 350] on input "Desk 1" at bounding box center [943, 352] width 148 height 19
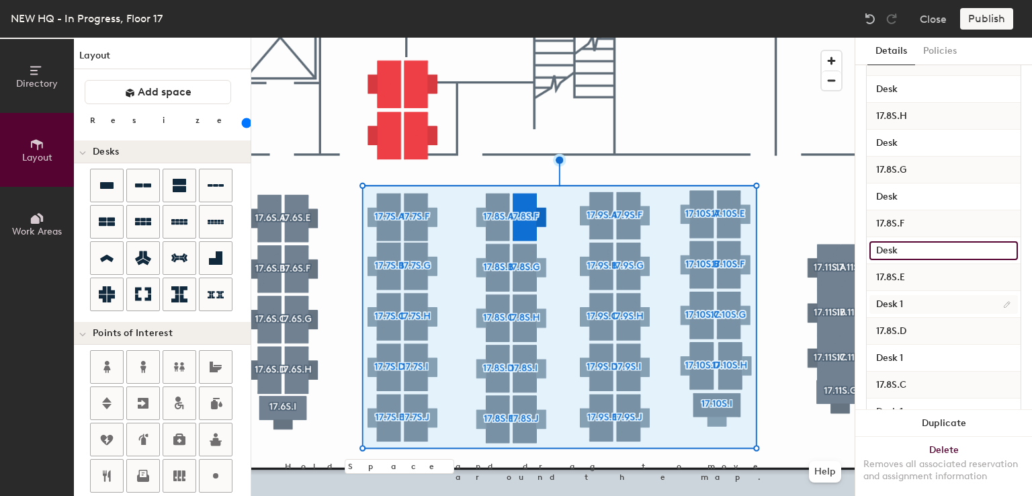
type input "Desk"
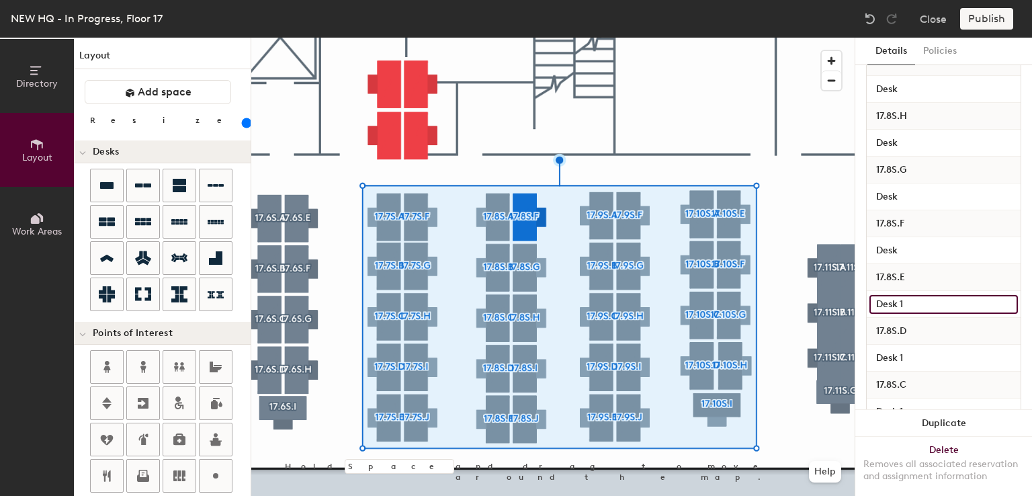
click at [916, 296] on input "Desk 1" at bounding box center [943, 304] width 148 height 19
click at [917, 299] on input "Desk 1" at bounding box center [943, 304] width 148 height 19
type input "Desk"
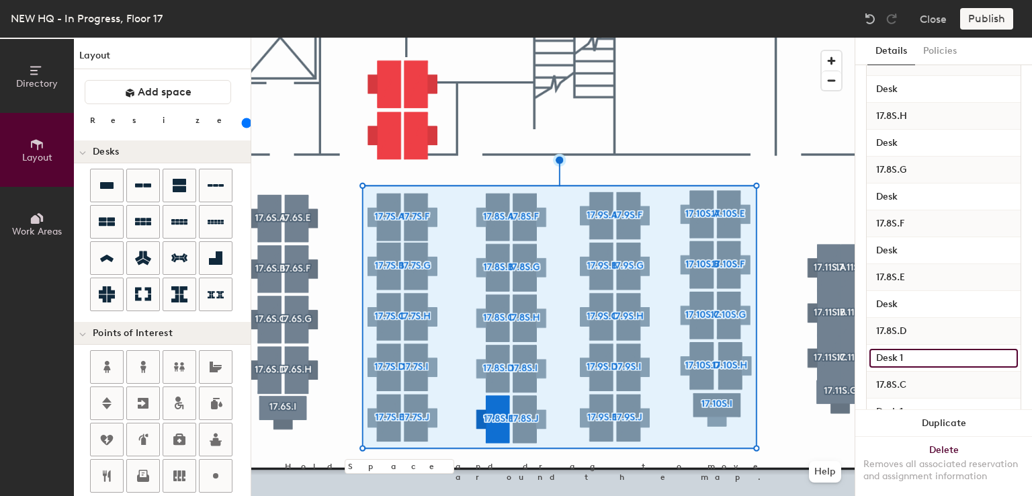
click at [919, 349] on input "Desk 1" at bounding box center [943, 358] width 148 height 19
click at [920, 352] on input "Desk 1" at bounding box center [943, 358] width 148 height 19
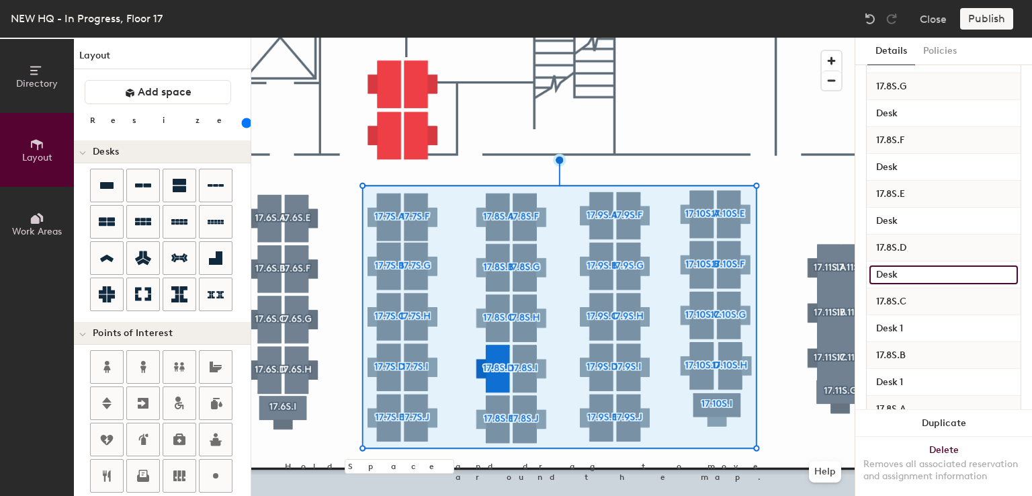
scroll to position [1446, 0]
type input "Desk"
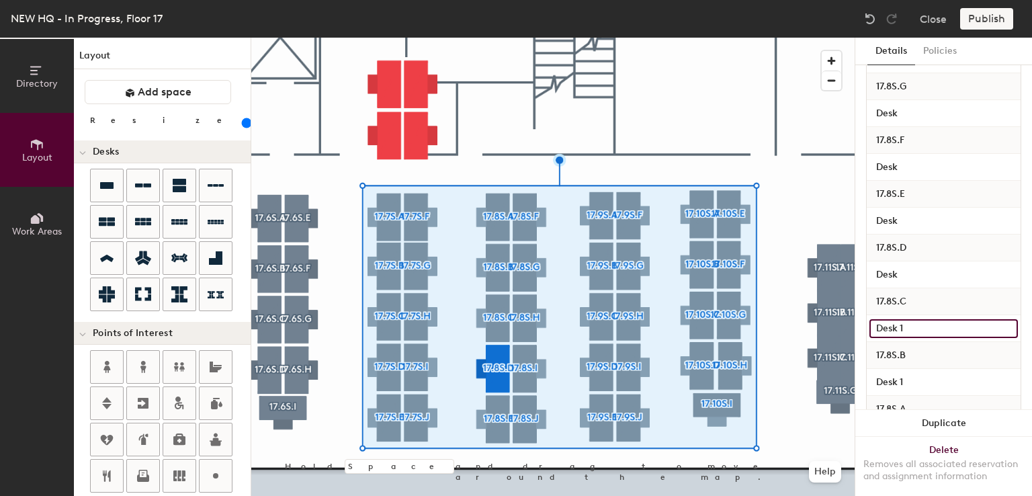
click at [919, 323] on input "Desk 1" at bounding box center [943, 328] width 148 height 19
click at [921, 327] on input "Desk 1" at bounding box center [943, 328] width 148 height 19
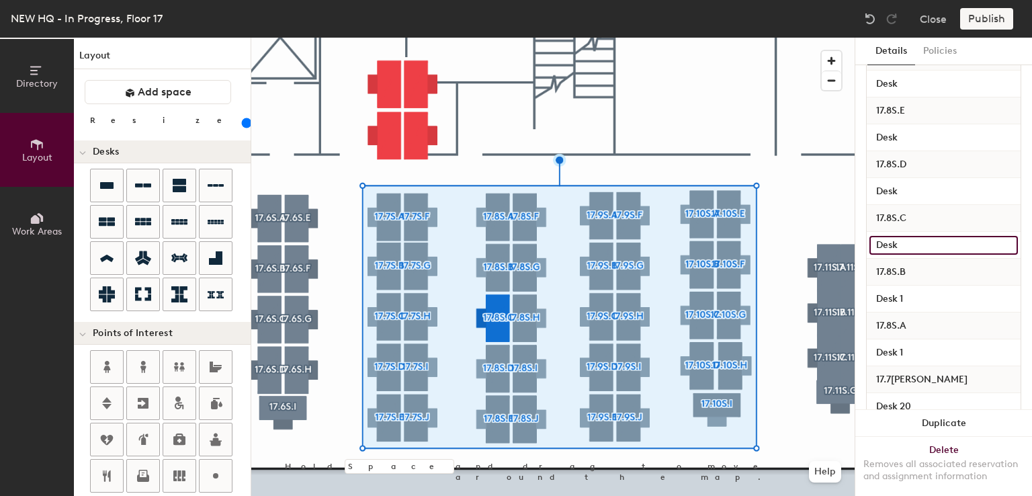
scroll to position [1529, 0]
type input "Desk"
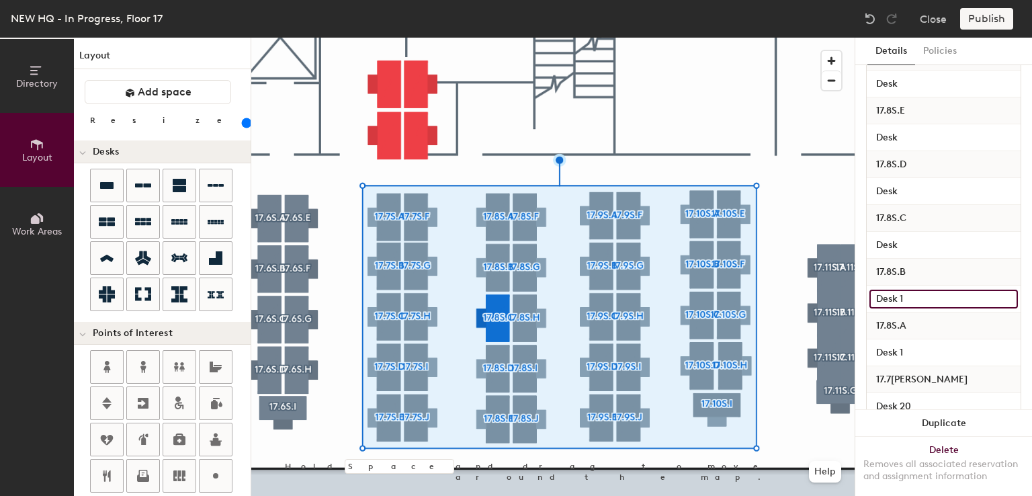
click at [920, 302] on input "Desk 1" at bounding box center [943, 299] width 148 height 19
click at [920, 299] on input "Desk 1" at bounding box center [943, 299] width 148 height 19
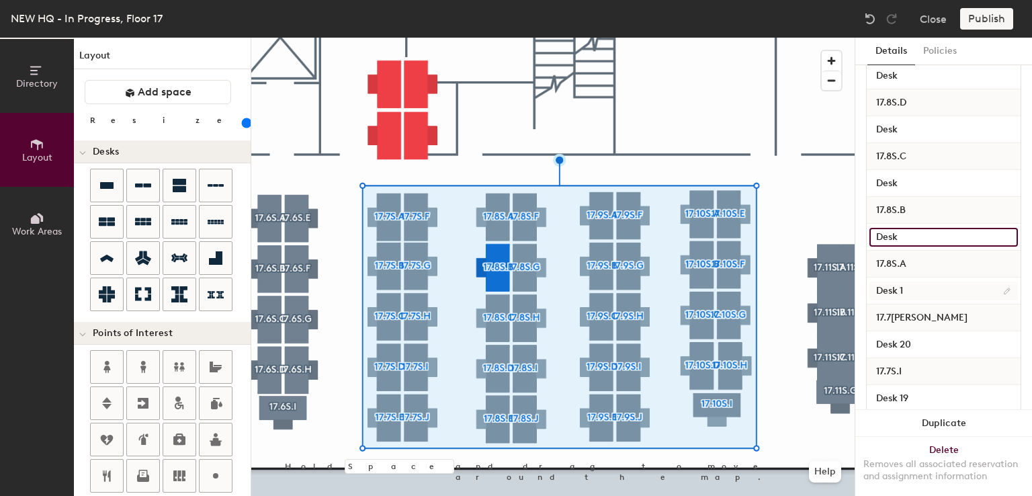
type input "Desk"
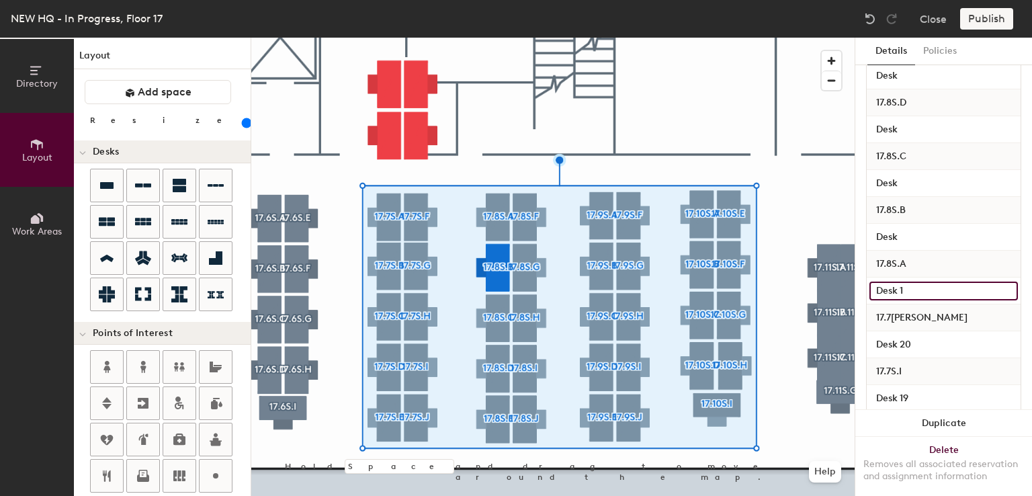
click at [914, 283] on input "Desk 1" at bounding box center [943, 291] width 148 height 19
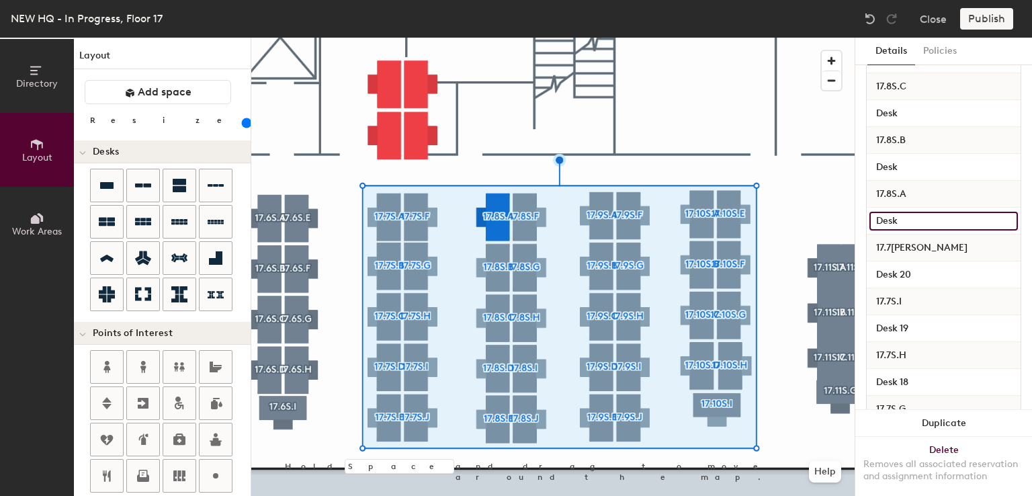
type input "Desk"
click at [916, 299] on div "17.7S.I" at bounding box center [944, 301] width 154 height 27
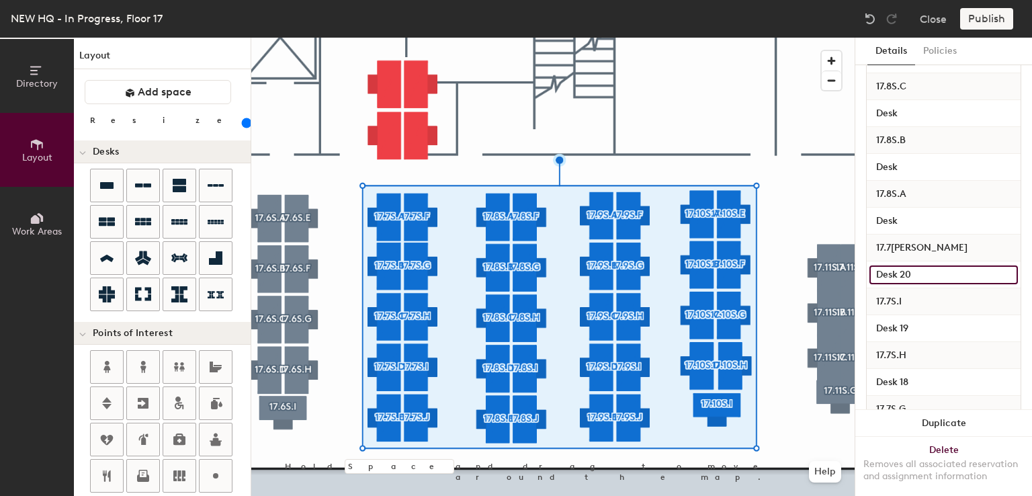
click at [916, 280] on input "Desk 20" at bounding box center [943, 274] width 148 height 19
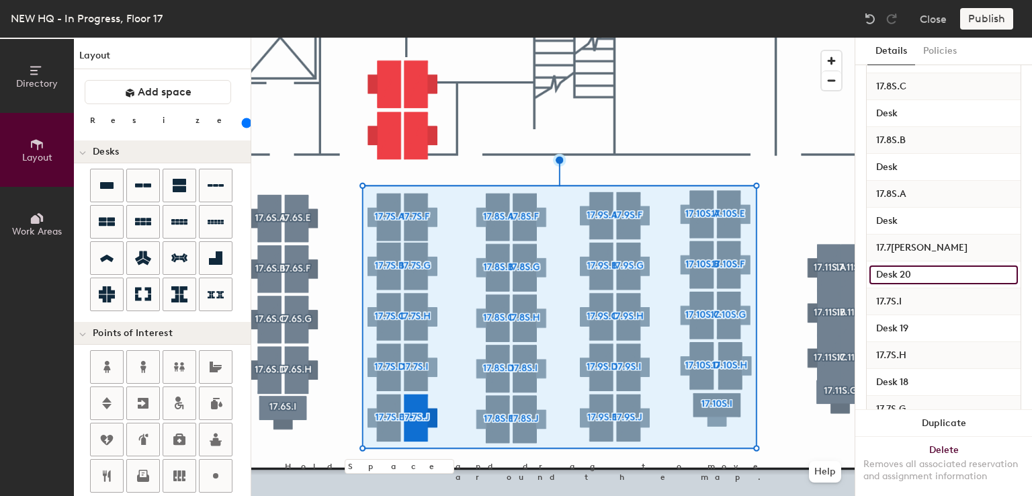
click at [922, 273] on input "Desk 20" at bounding box center [943, 274] width 148 height 19
type input "Desk"
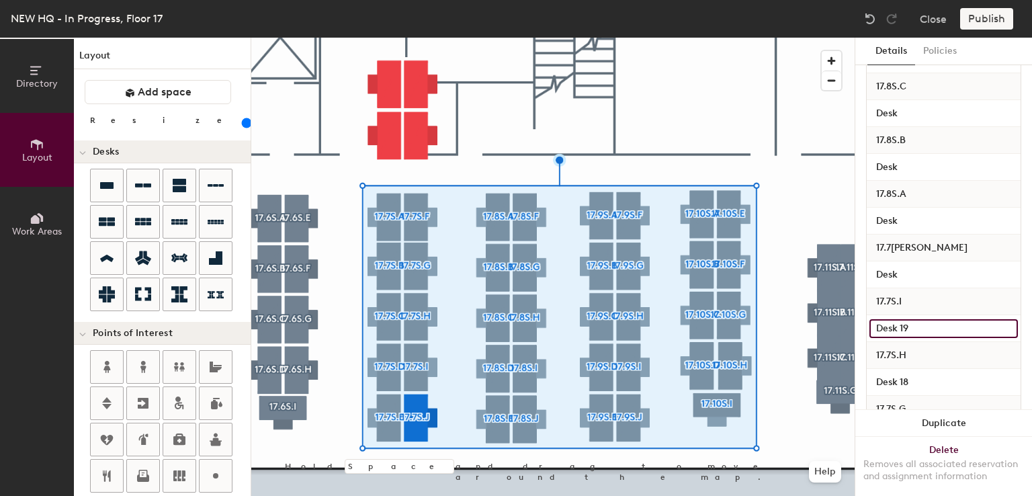
click at [914, 332] on input "Desk 19" at bounding box center [943, 328] width 148 height 19
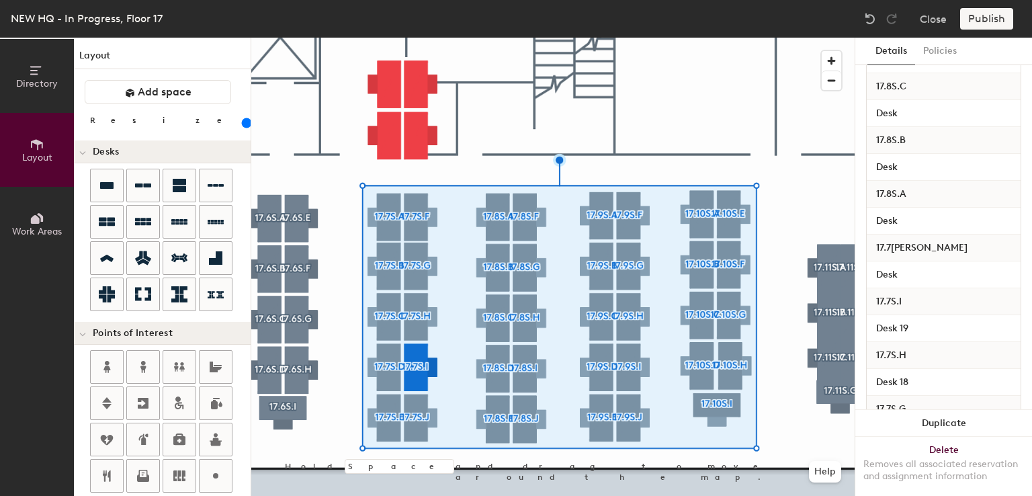
click at [917, 315] on div "Desk 19" at bounding box center [944, 328] width 154 height 27
click at [918, 327] on input "Desk 19" at bounding box center [943, 328] width 148 height 19
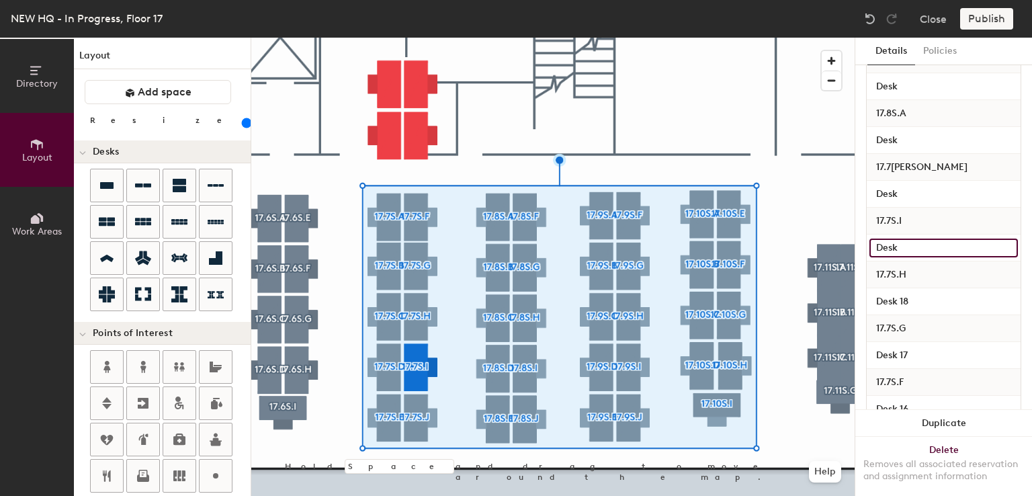
scroll to position [1743, 0]
type input "Desk"
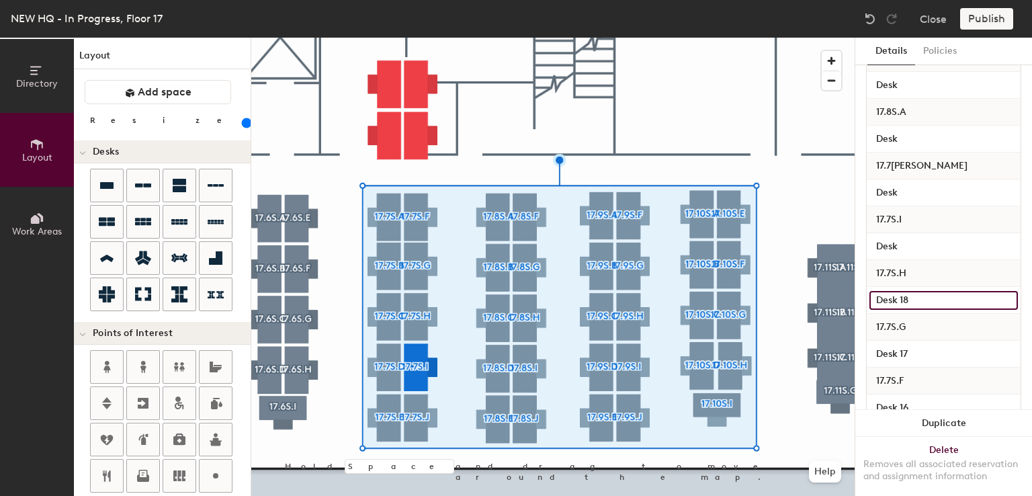
click at [918, 301] on input "Desk 18" at bounding box center [943, 300] width 148 height 19
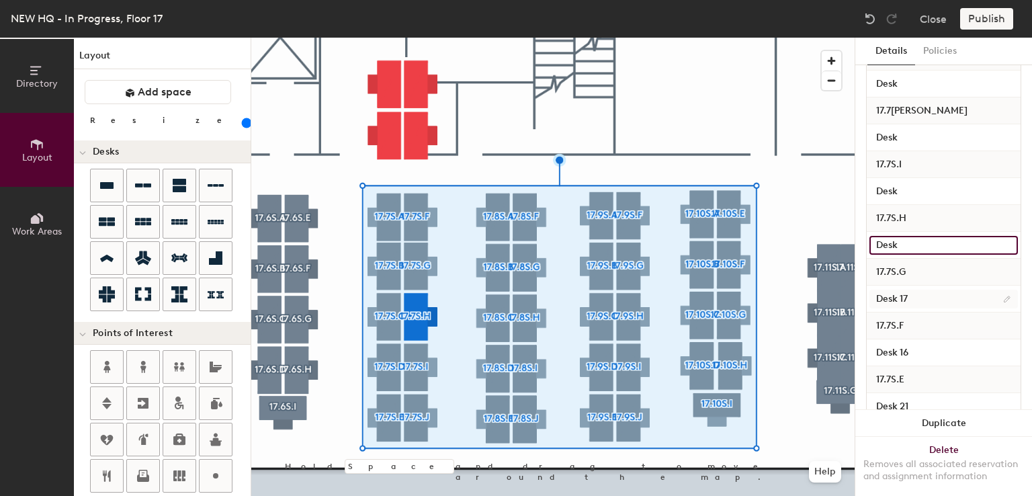
type input "Desk"
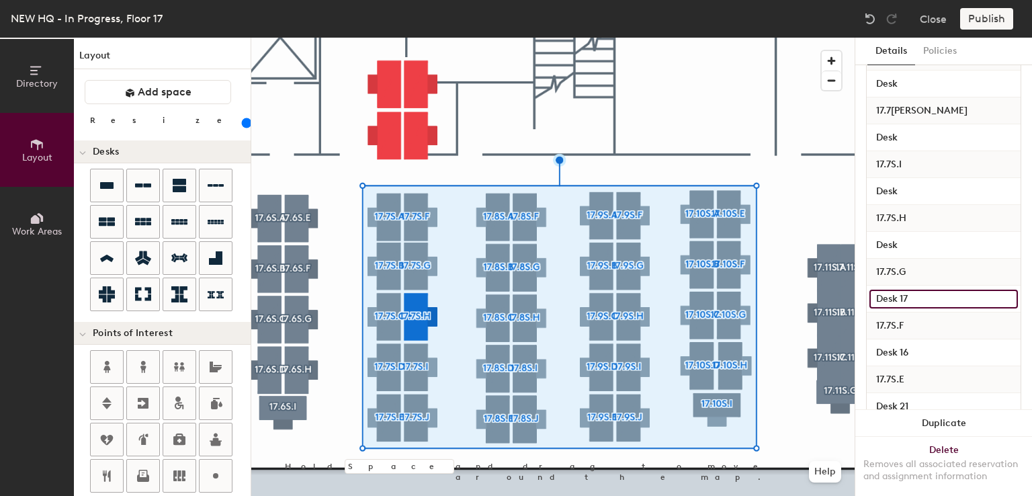
click at [914, 292] on input "Desk 17" at bounding box center [943, 299] width 148 height 19
click at [914, 293] on input "Desk 17" at bounding box center [943, 299] width 148 height 19
click at [916, 296] on input "Desk 17" at bounding box center [943, 299] width 148 height 19
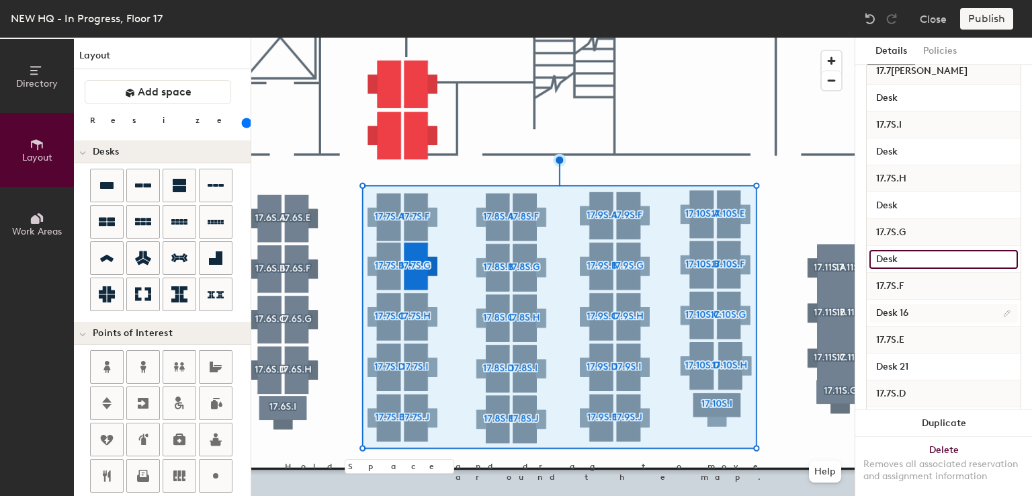
scroll to position [1838, 0]
type input "Desk"
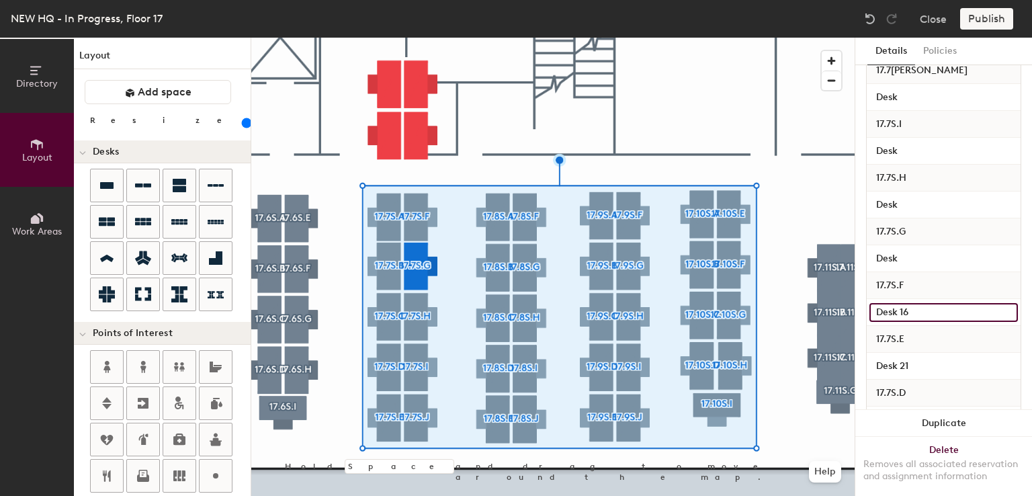
click at [920, 308] on input "Desk 16" at bounding box center [943, 312] width 148 height 19
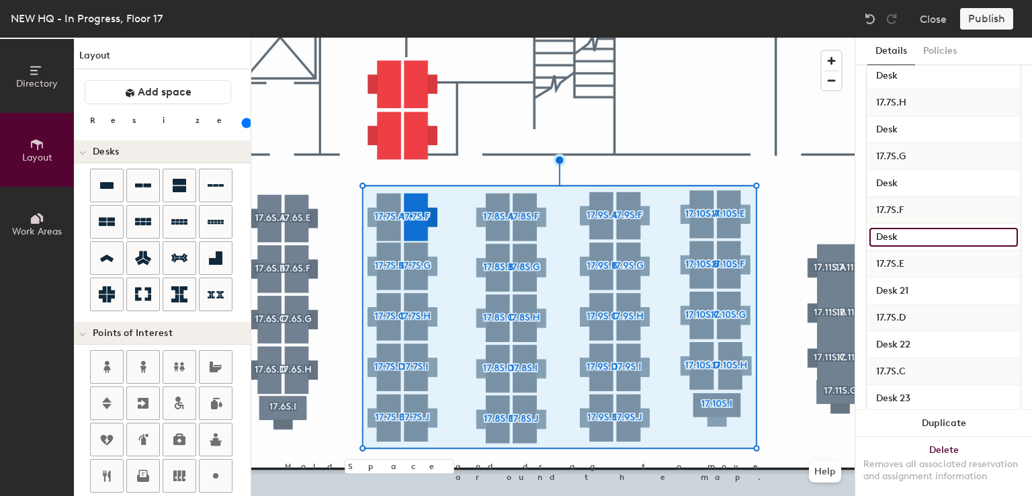
scroll to position [1914, 0]
type input "Desk"
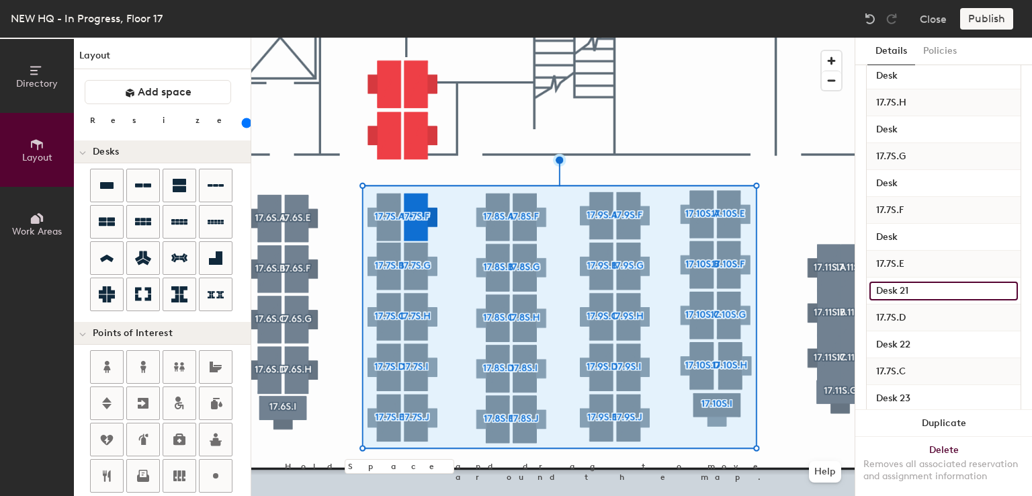
click at [923, 282] on input "Desk 21" at bounding box center [943, 291] width 148 height 19
click at [923, 288] on input "Desk 21" at bounding box center [943, 291] width 148 height 19
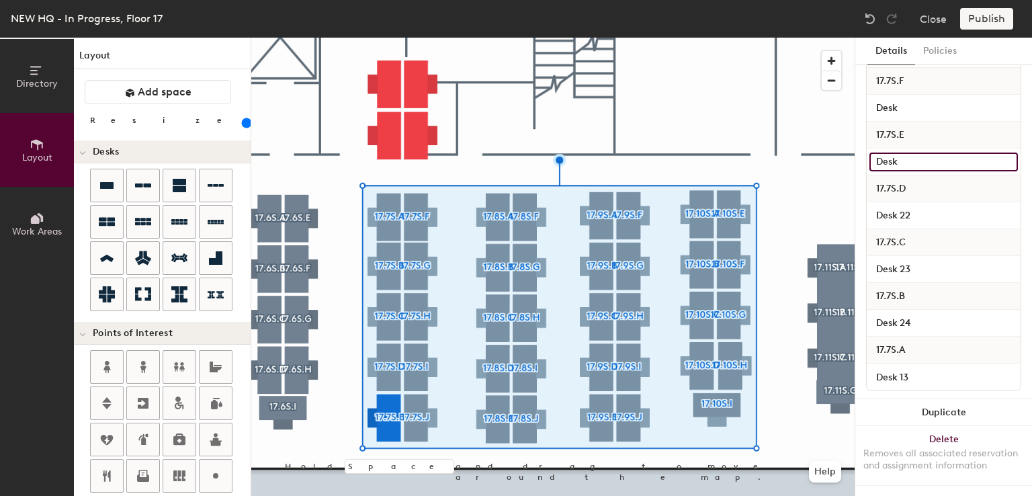
scroll to position [2053, 0]
type input "Desk"
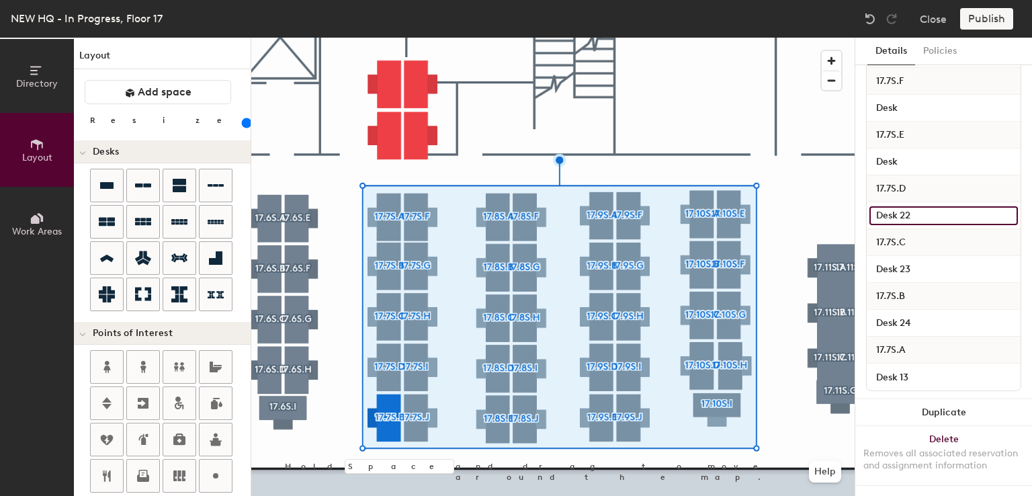
click at [922, 206] on input "Desk 22" at bounding box center [943, 215] width 148 height 19
click at [923, 206] on input "Desk 22" at bounding box center [943, 215] width 148 height 19
type input "Desk"
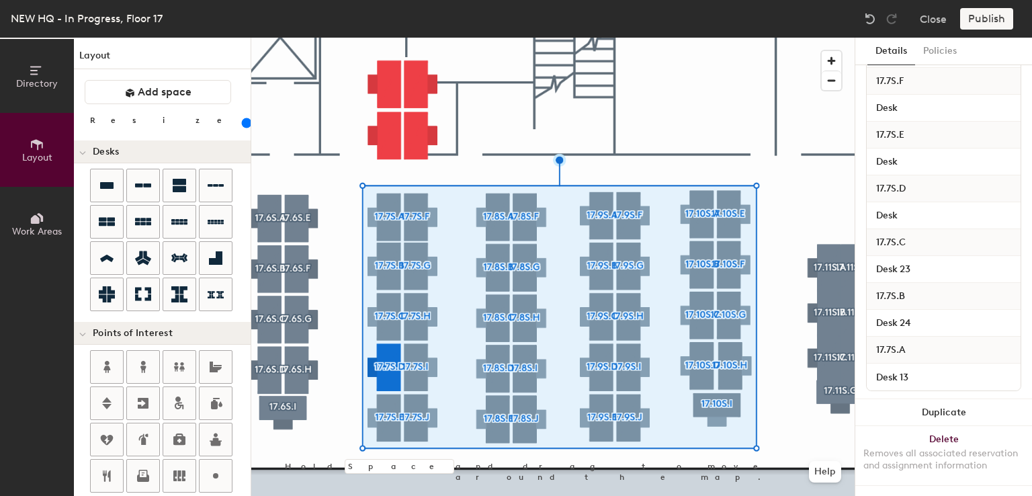
click at [920, 256] on div "Desk 23" at bounding box center [944, 269] width 154 height 27
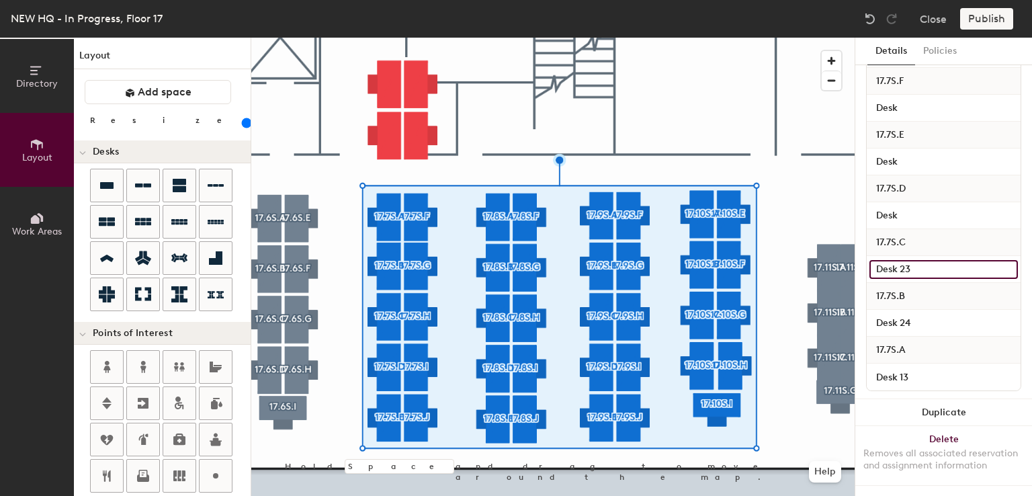
click at [920, 260] on input "Desk 23" at bounding box center [943, 269] width 148 height 19
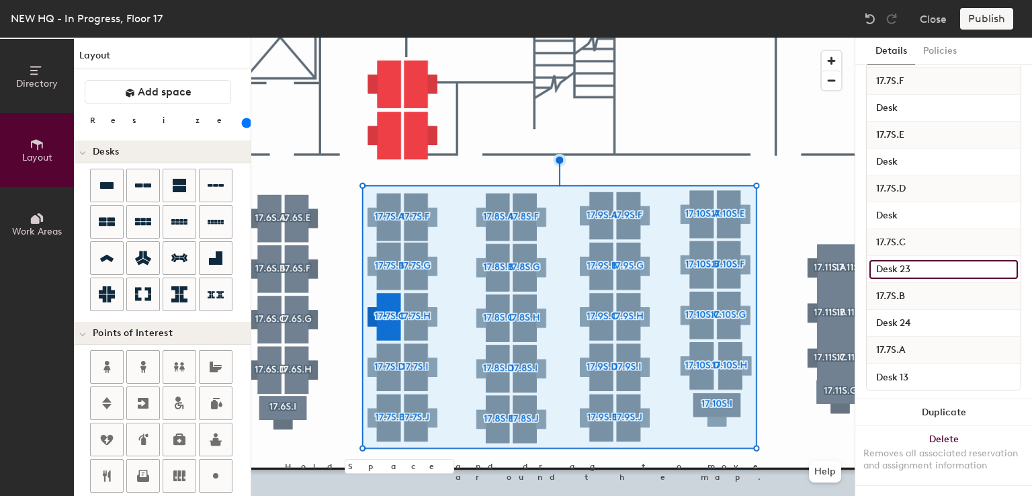
click at [920, 260] on input "Desk 23" at bounding box center [943, 269] width 148 height 19
type input "Desk"
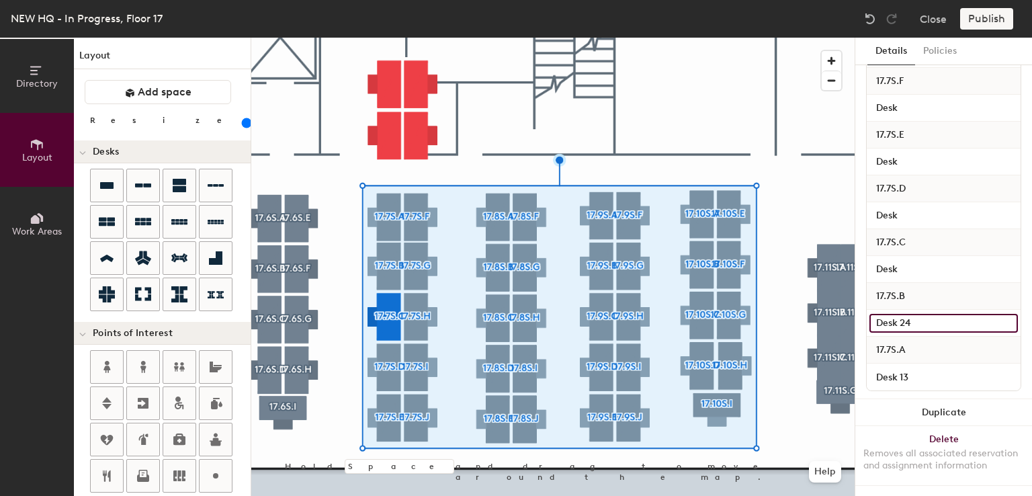
click at [922, 316] on input "Desk 24" at bounding box center [943, 323] width 148 height 19
click at [922, 314] on input "Desk 24" at bounding box center [943, 323] width 148 height 19
type input "Desk"
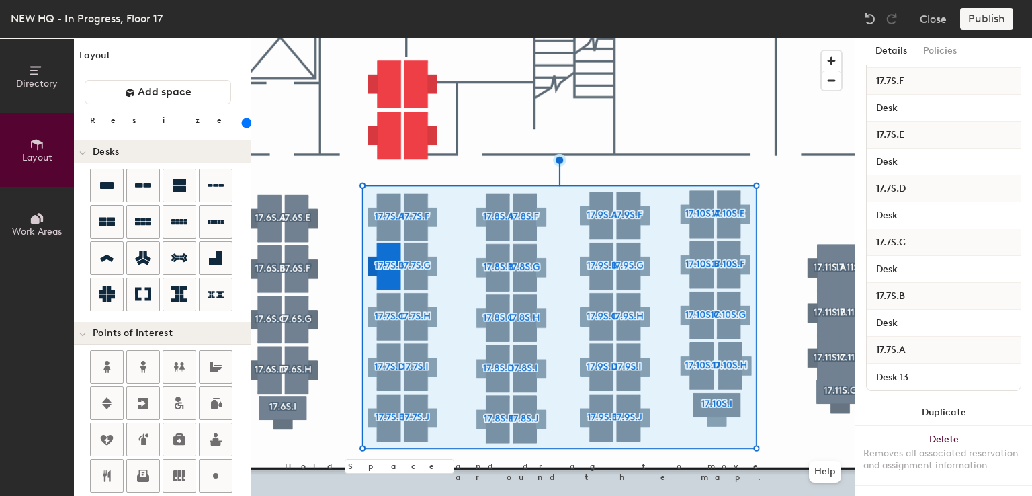
click at [919, 363] on div "Desk 13" at bounding box center [944, 376] width 154 height 27
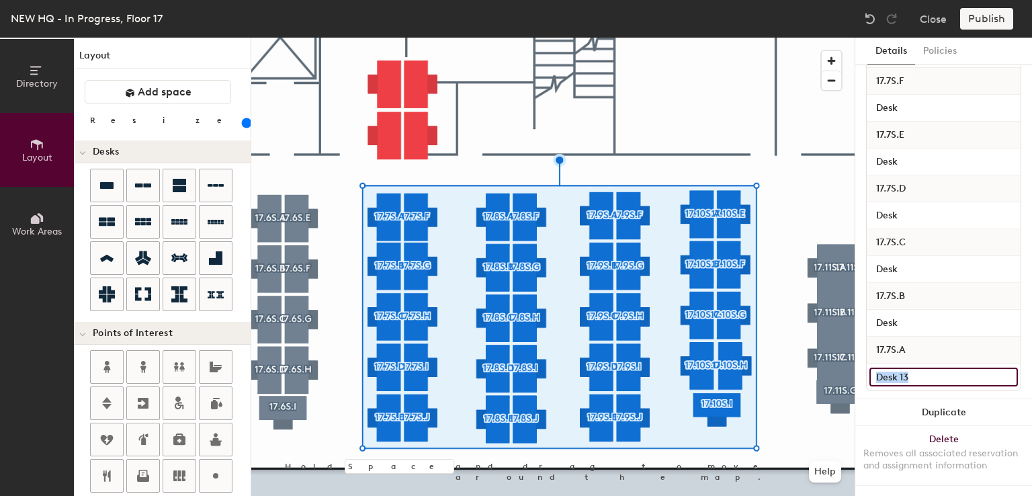
click at [920, 368] on input "Desk 13" at bounding box center [943, 377] width 148 height 19
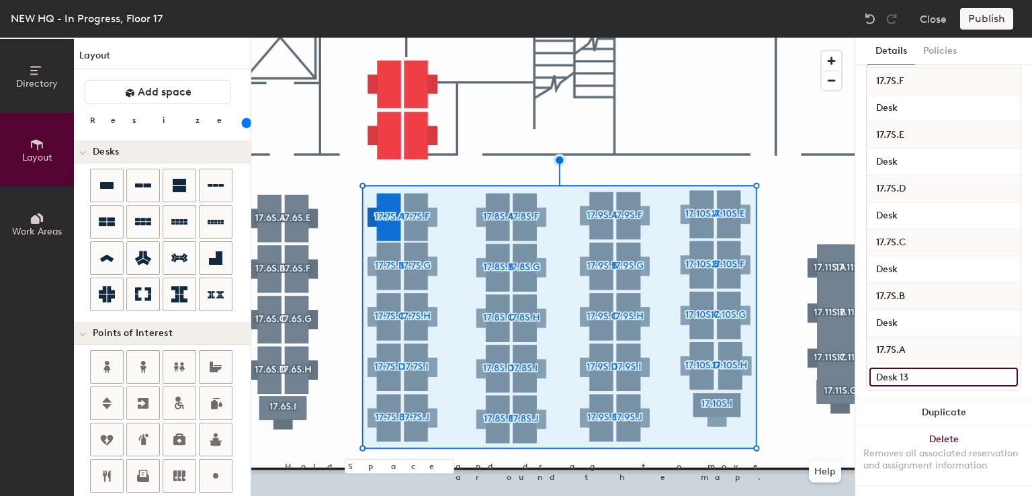
click at [920, 368] on input "Desk 13" at bounding box center [943, 377] width 148 height 19
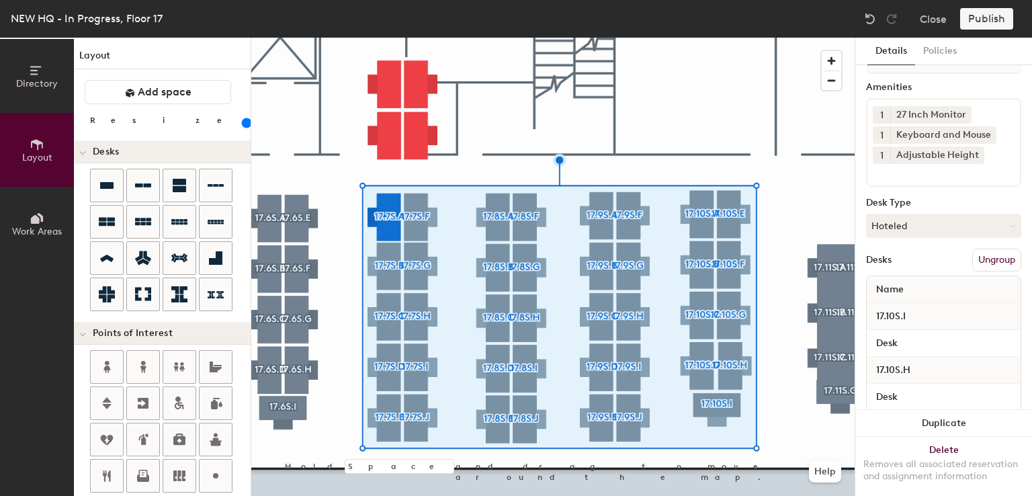
scroll to position [0, 0]
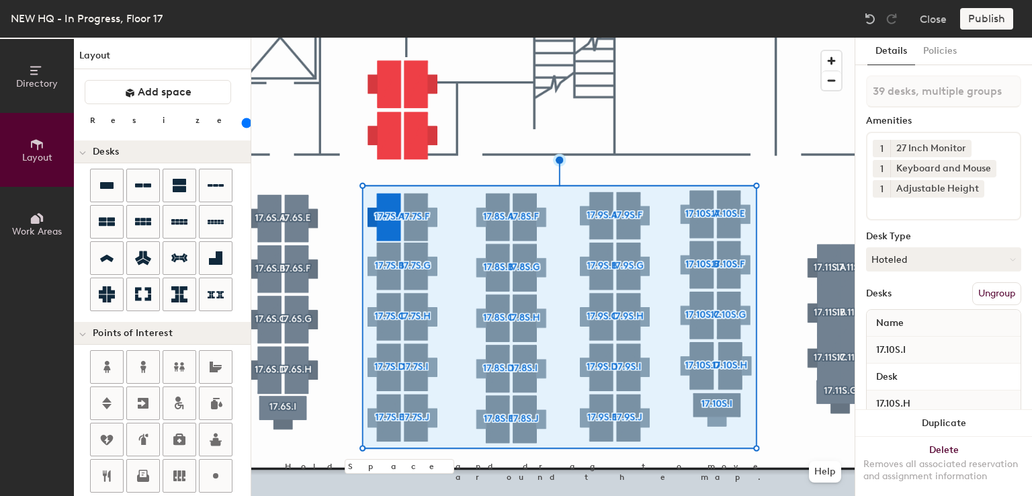
type input "Desk"
click at [908, 208] on input at bounding box center [933, 206] width 121 height 16
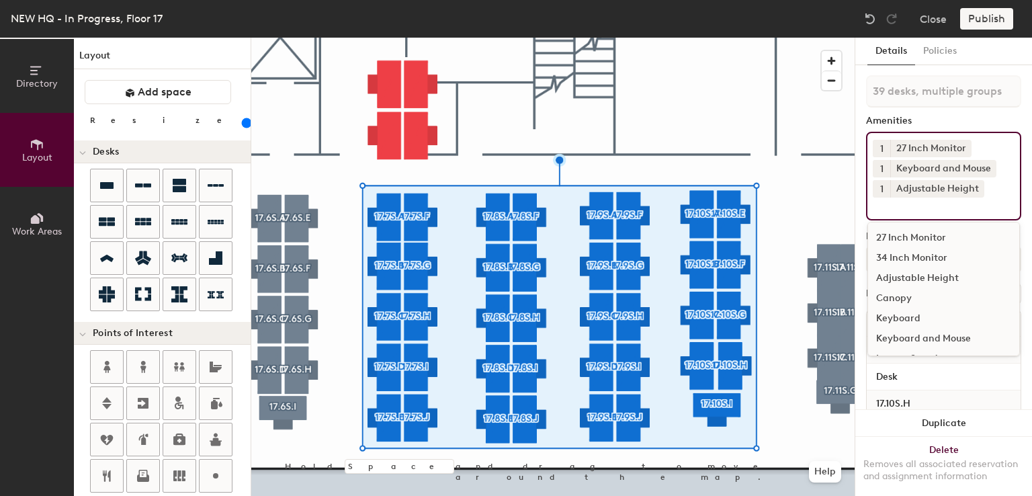
click at [896, 237] on div "27 Inch Monitor" at bounding box center [943, 238] width 151 height 20
click at [897, 280] on div "Adjustable Height" at bounding box center [943, 278] width 151 height 20
click at [895, 334] on div "Keyboard and Mouse" at bounding box center [943, 339] width 151 height 20
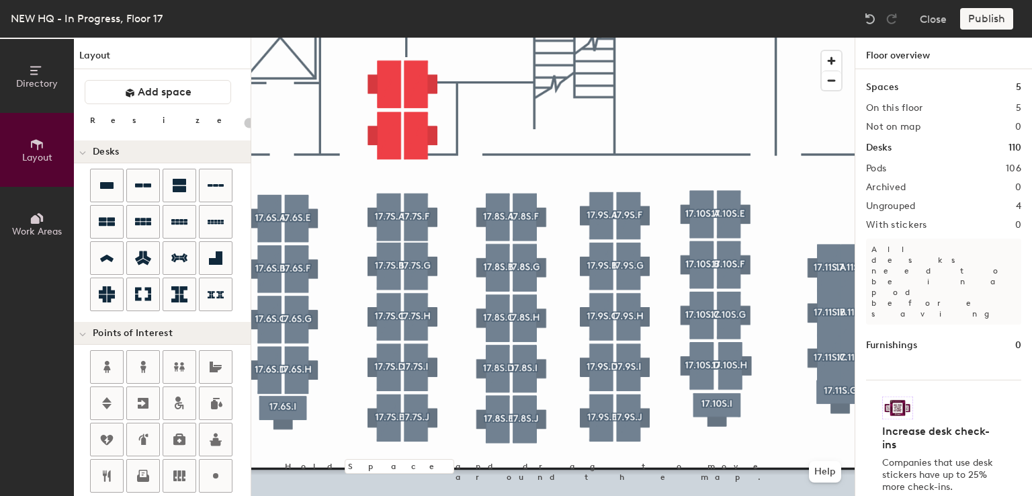
click at [630, 38] on div at bounding box center [552, 38] width 603 height 0
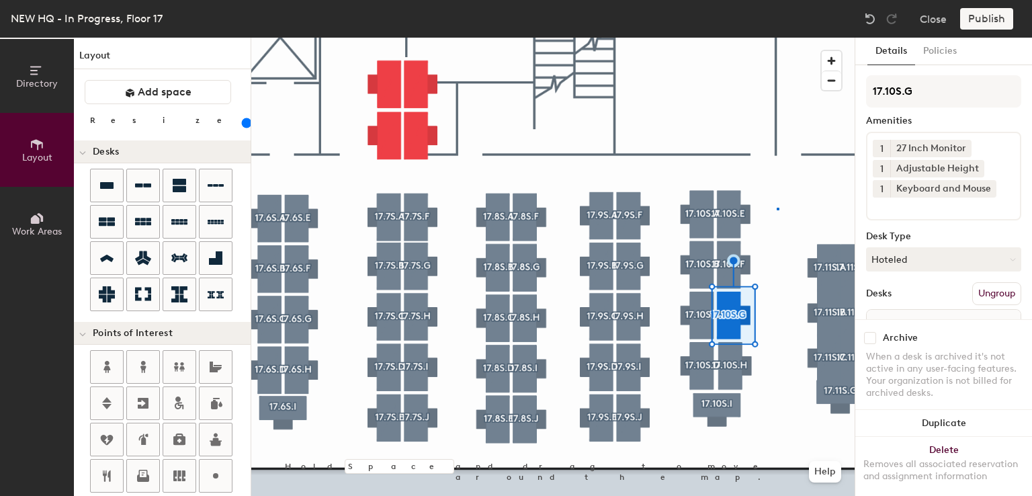
click at [777, 38] on div at bounding box center [552, 38] width 603 height 0
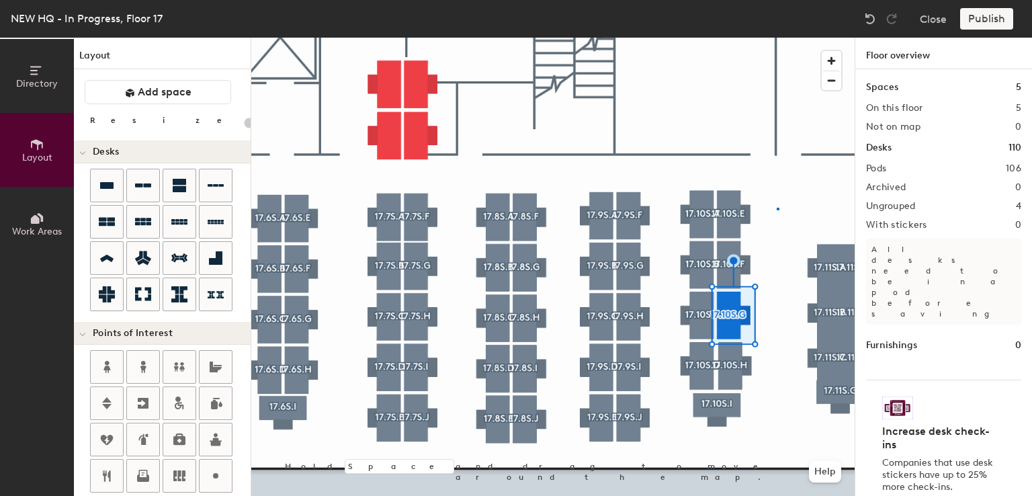
click at [777, 38] on div at bounding box center [552, 38] width 603 height 0
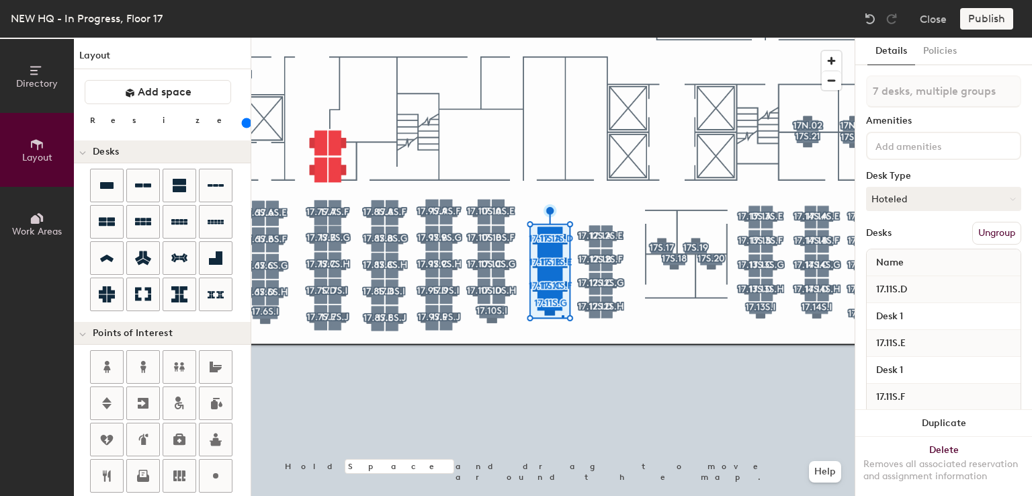
click at [562, 38] on div at bounding box center [552, 38] width 603 height 0
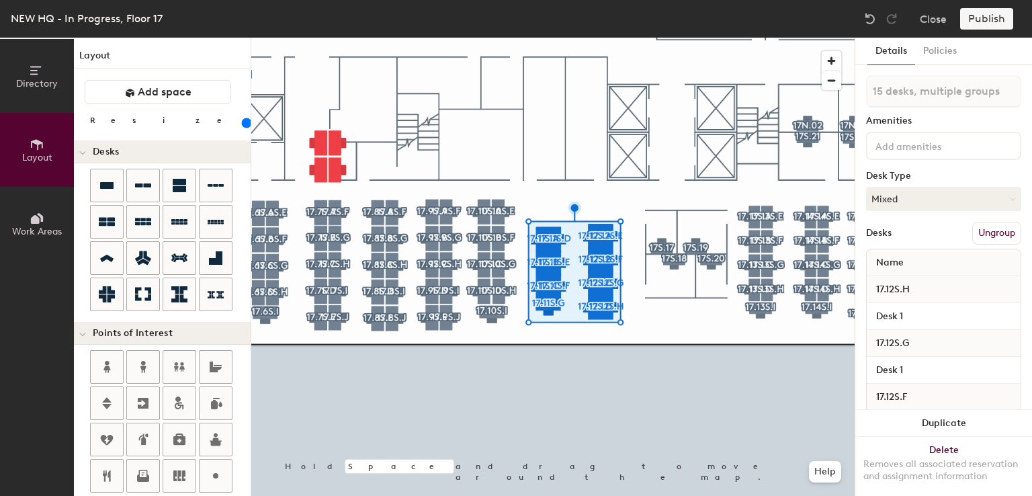
drag, startPoint x: 129, startPoint y: 126, endPoint x: 148, endPoint y: 125, distance: 19.5
click at [244, 125] on input "range" at bounding box center [244, 123] width 0 height 11
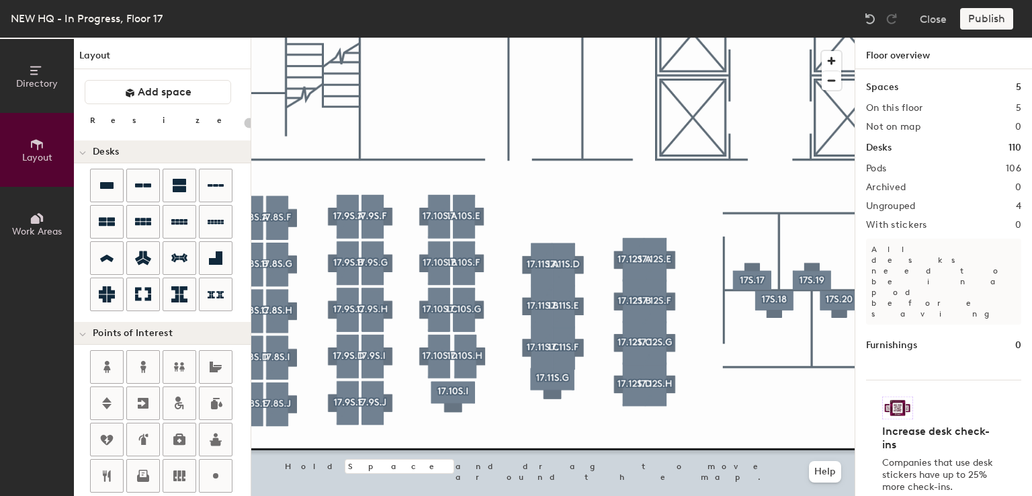
type input "160"
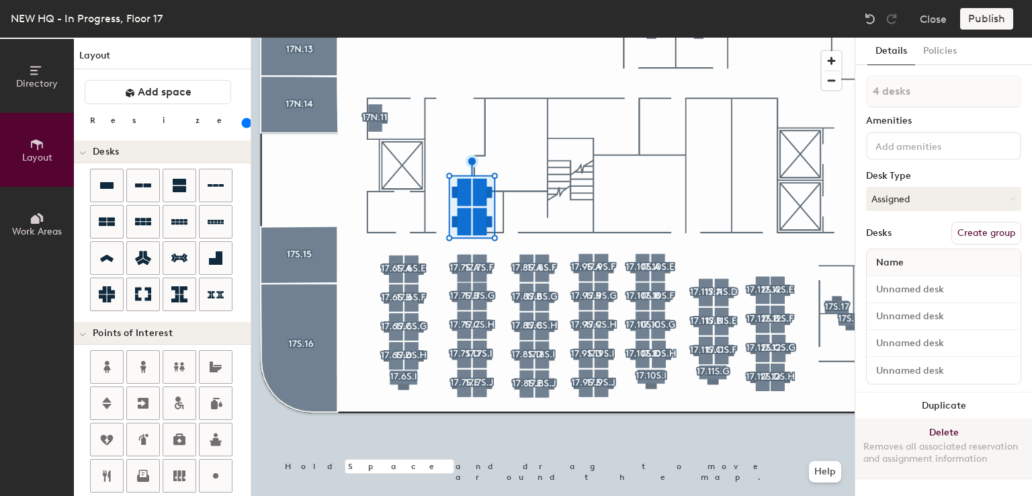
click at [936, 431] on button "Delete Removes all associated reservation and assignment information" at bounding box center [943, 448] width 177 height 59
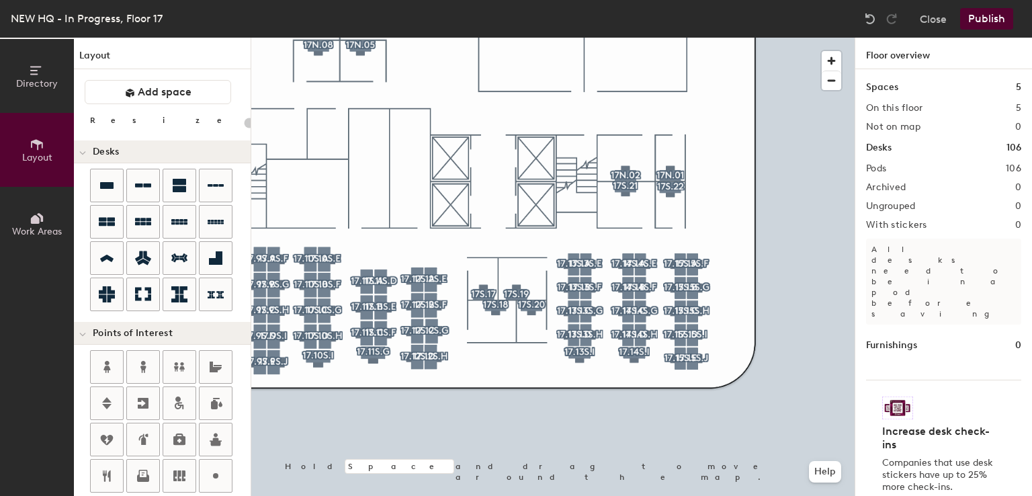
click at [970, 25] on button "Publish" at bounding box center [986, 19] width 53 height 22
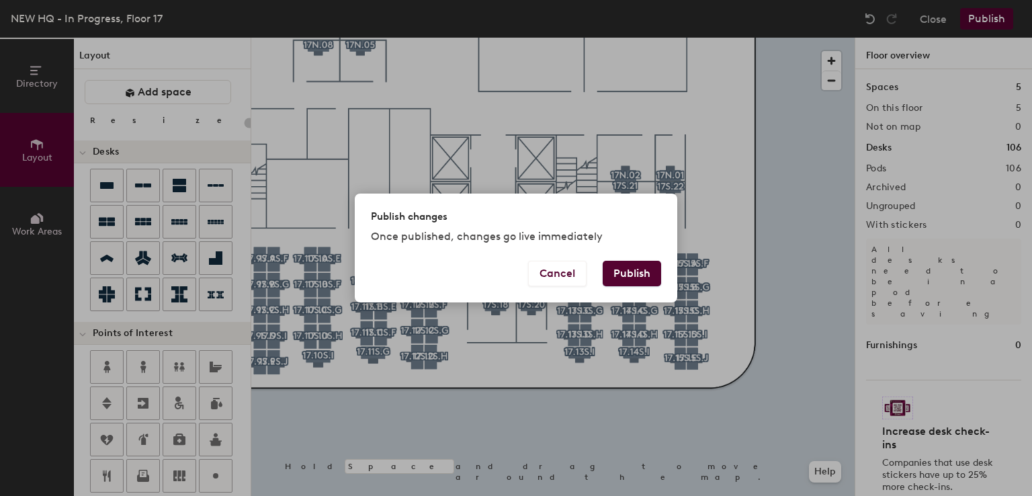
click at [642, 269] on button "Publish" at bounding box center [632, 274] width 58 height 26
type input "20"
